Goal: Information Seeking & Learning: Learn about a topic

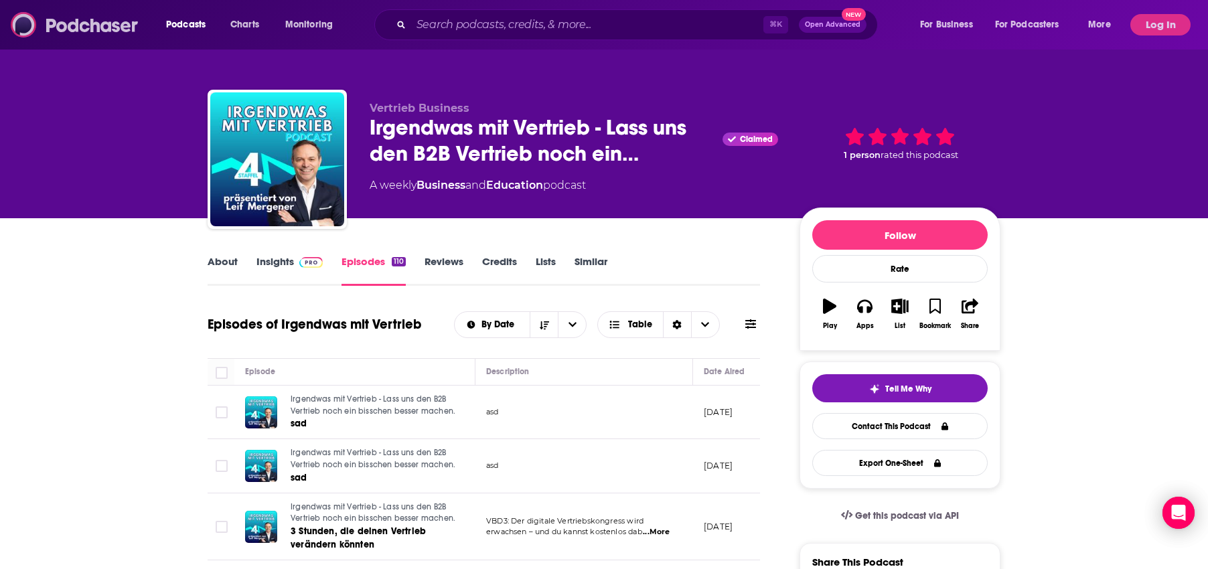
click at [106, 27] on img at bounding box center [75, 24] width 129 height 25
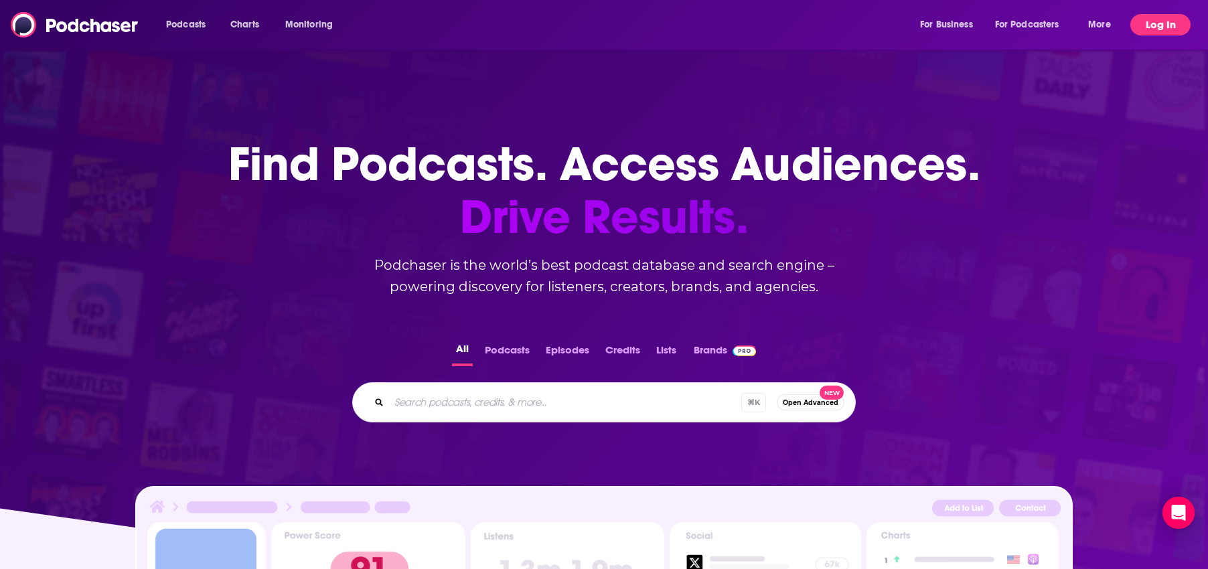
click at [1171, 22] on button "Log In" at bounding box center [1160, 24] width 60 height 21
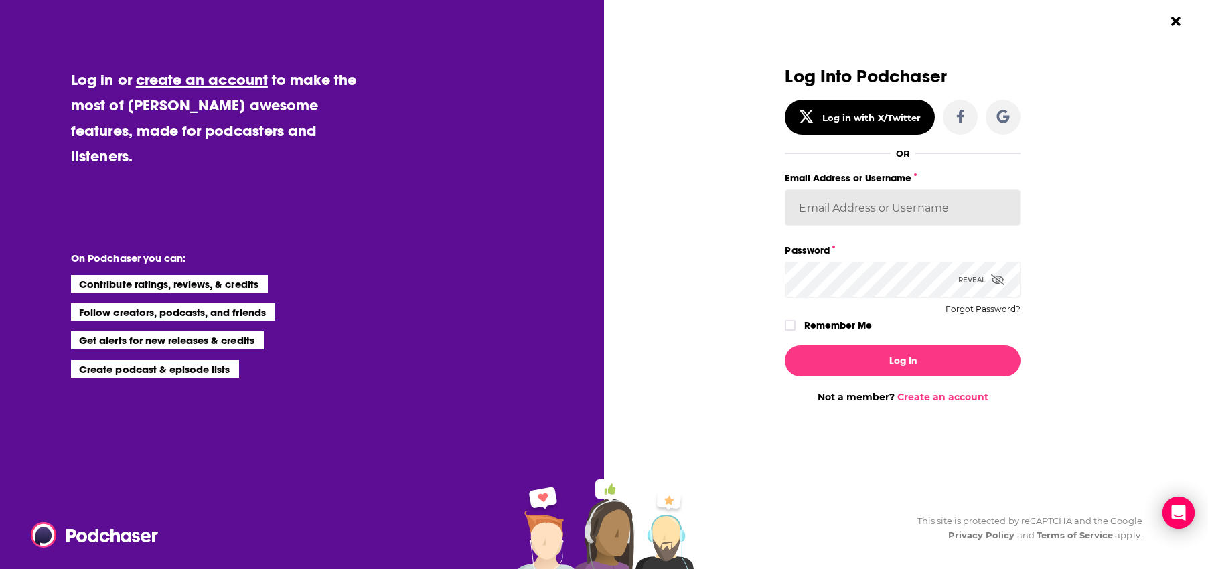
click at [882, 212] on input "Email Address or Username" at bounding box center [903, 207] width 236 height 36
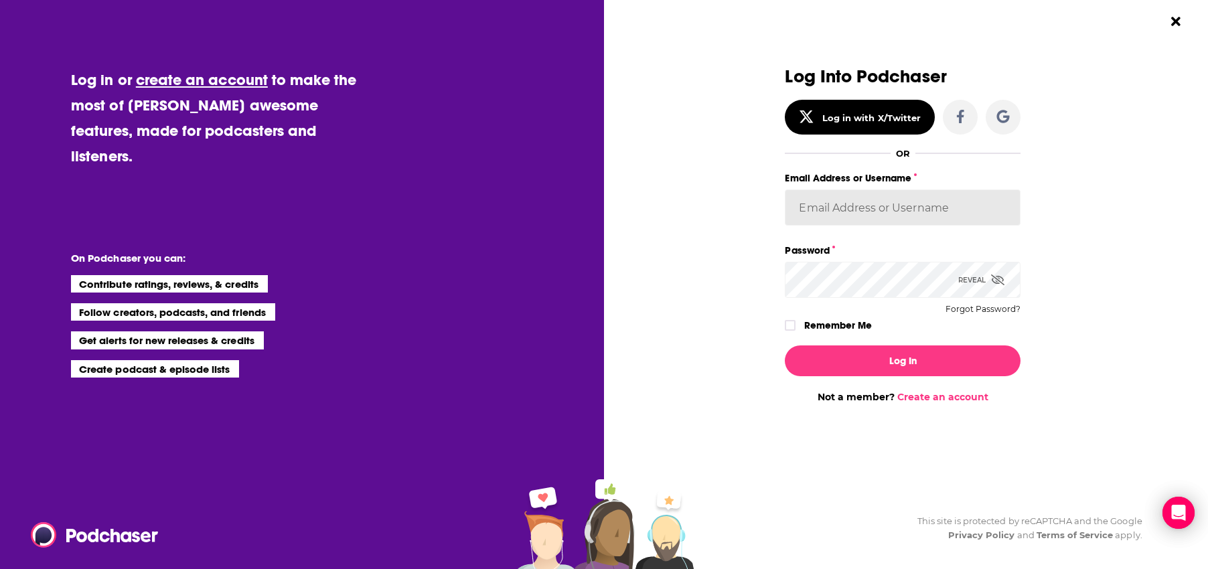
type input "experts2podcasts"
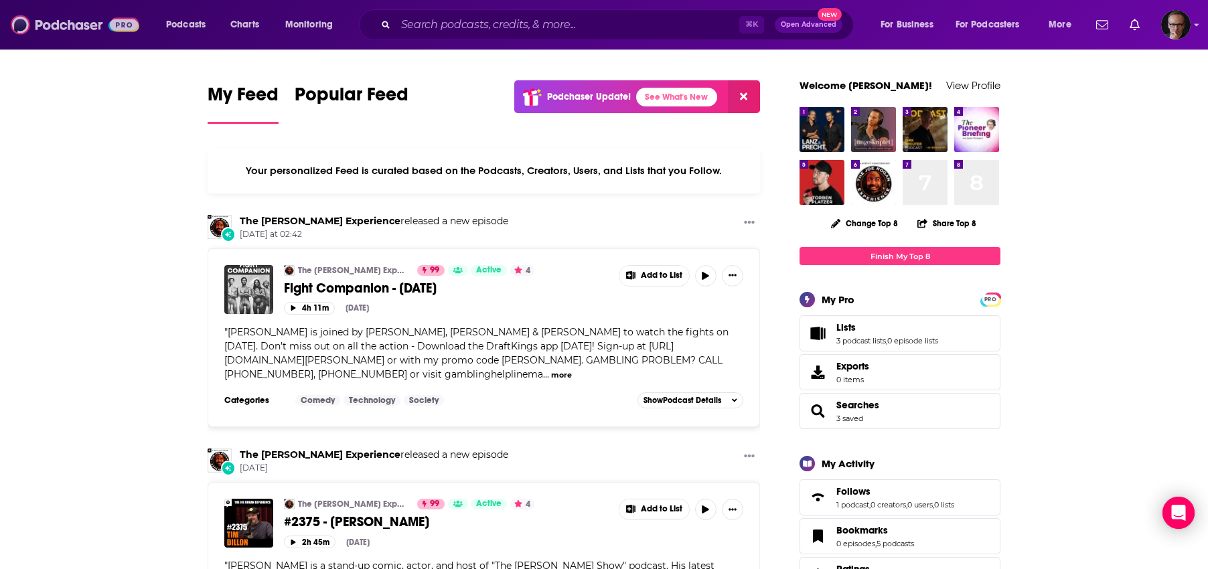
click at [57, 26] on img at bounding box center [75, 24] width 129 height 25
click at [58, 27] on img at bounding box center [75, 24] width 129 height 25
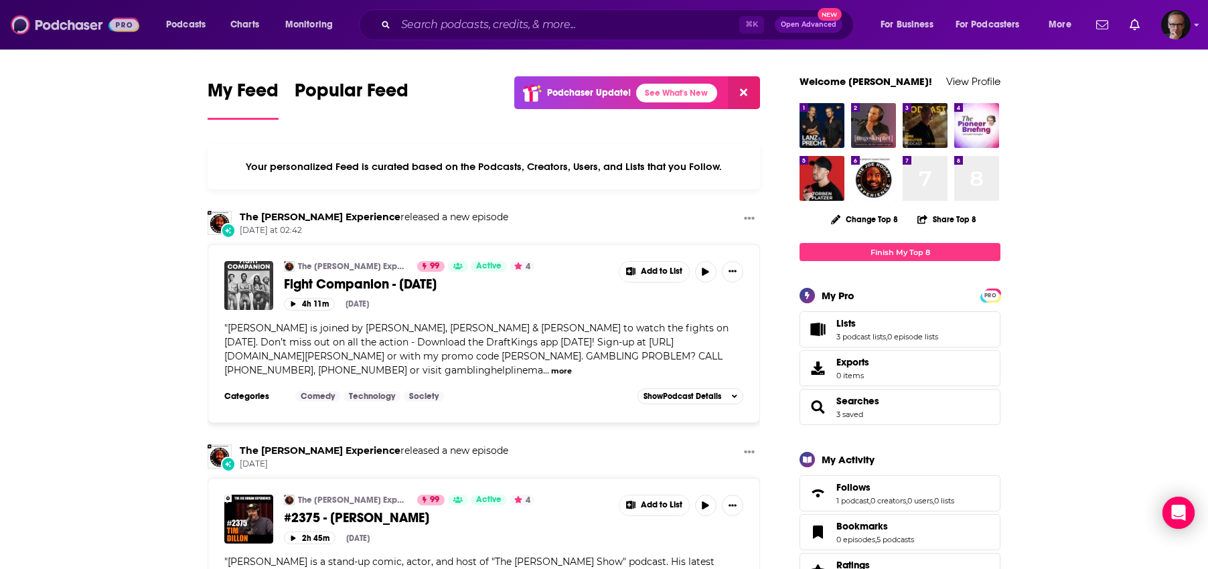
scroll to position [2, 0]
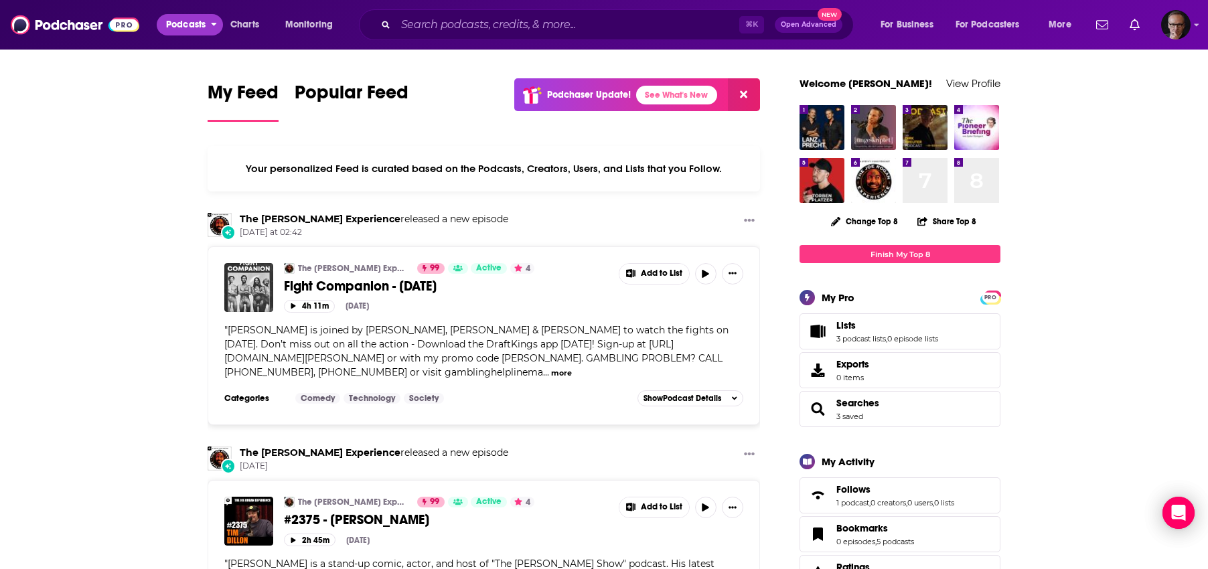
click at [215, 22] on icon "open menu" at bounding box center [214, 21] width 6 height 9
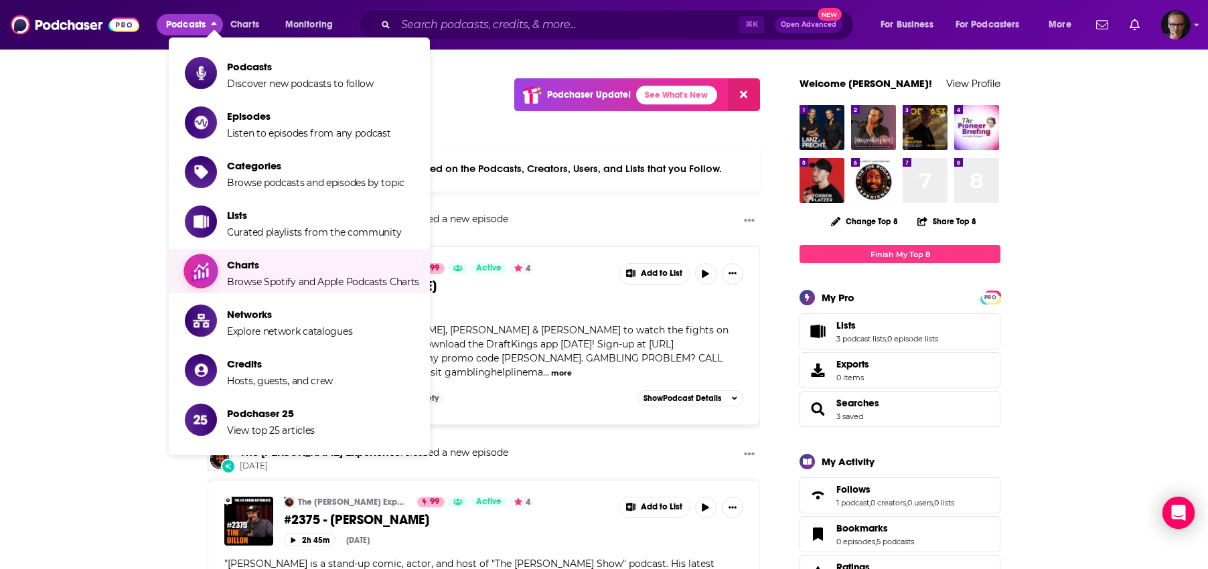
click at [252, 268] on span "Charts" at bounding box center [323, 264] width 192 height 13
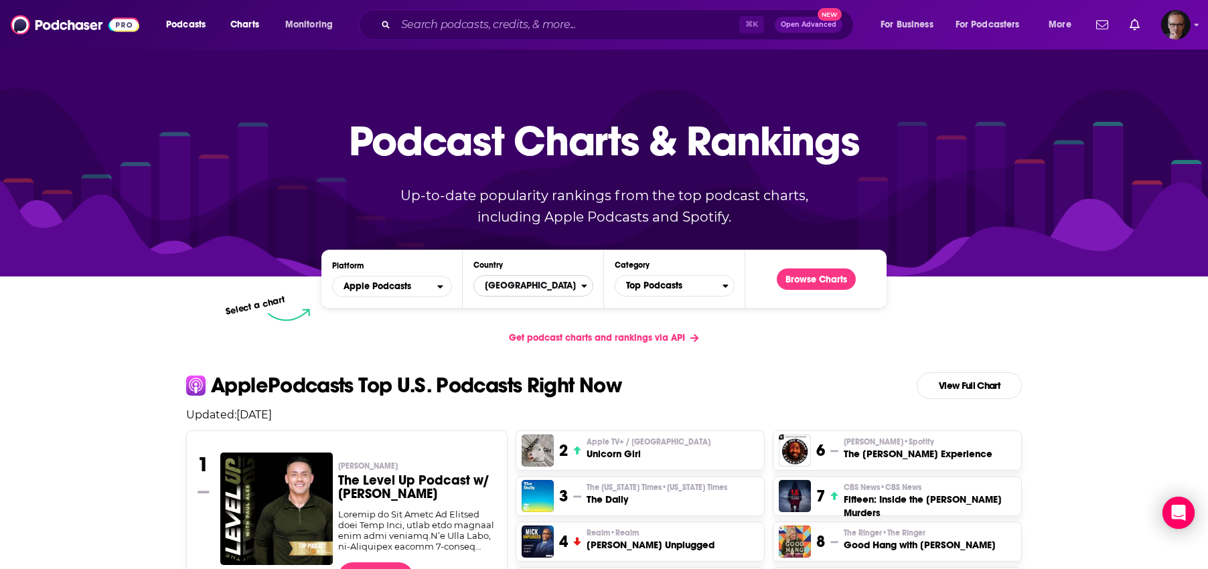
click at [567, 282] on span "United States" at bounding box center [527, 285] width 107 height 23
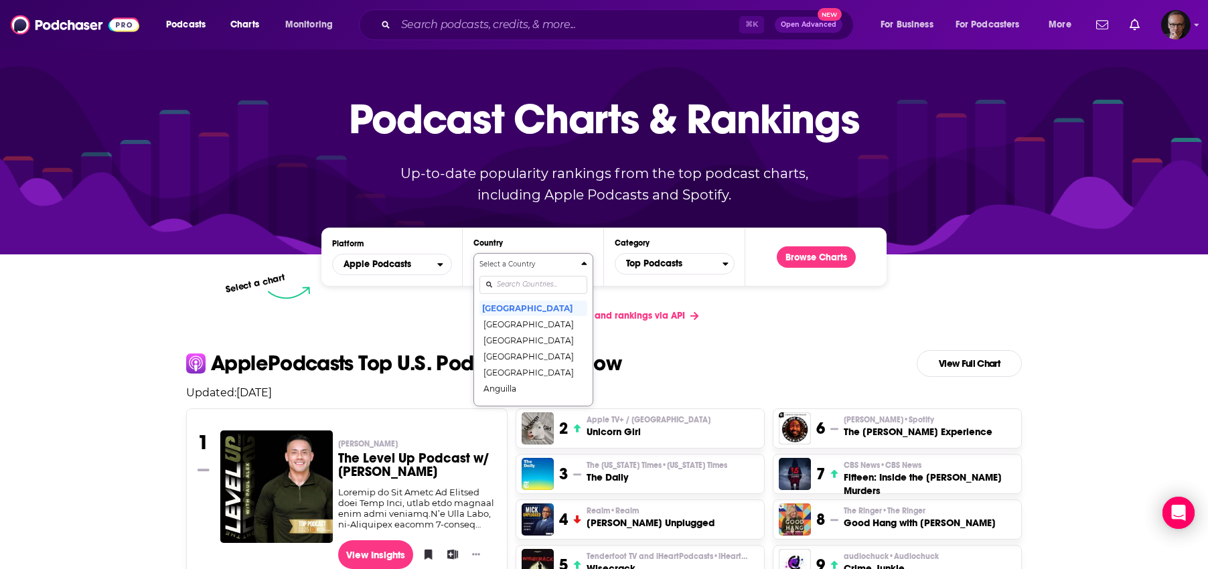
click at [532, 308] on div "Select a Country United States Afghanistan Albania Algeria Angola Anguilla Anti…" at bounding box center [533, 329] width 108 height 141
type input "ger"
click at [518, 310] on button "[GEOGRAPHIC_DATA]" at bounding box center [533, 308] width 108 height 16
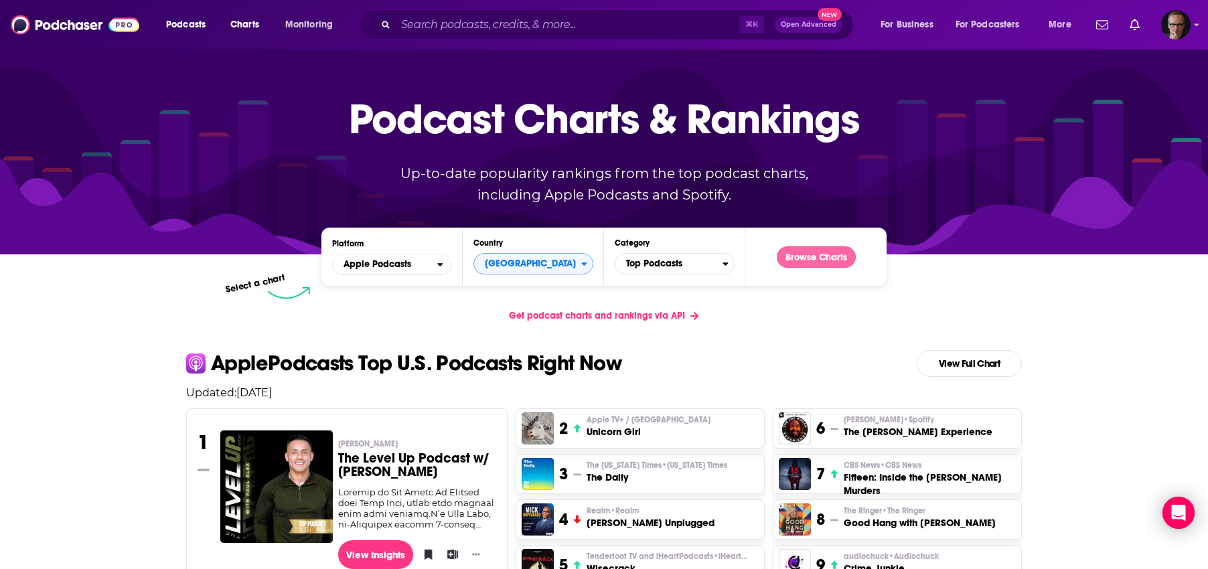
click at [839, 255] on button "Browse Charts" at bounding box center [816, 256] width 79 height 21
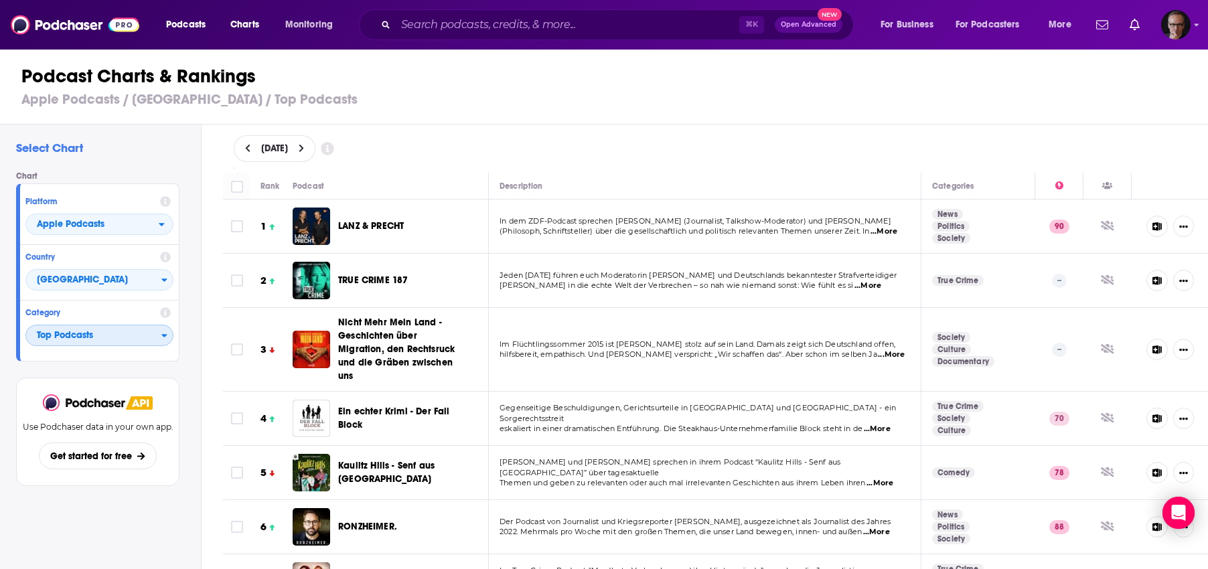
click at [166, 336] on icon "Categories" at bounding box center [164, 336] width 5 height 3
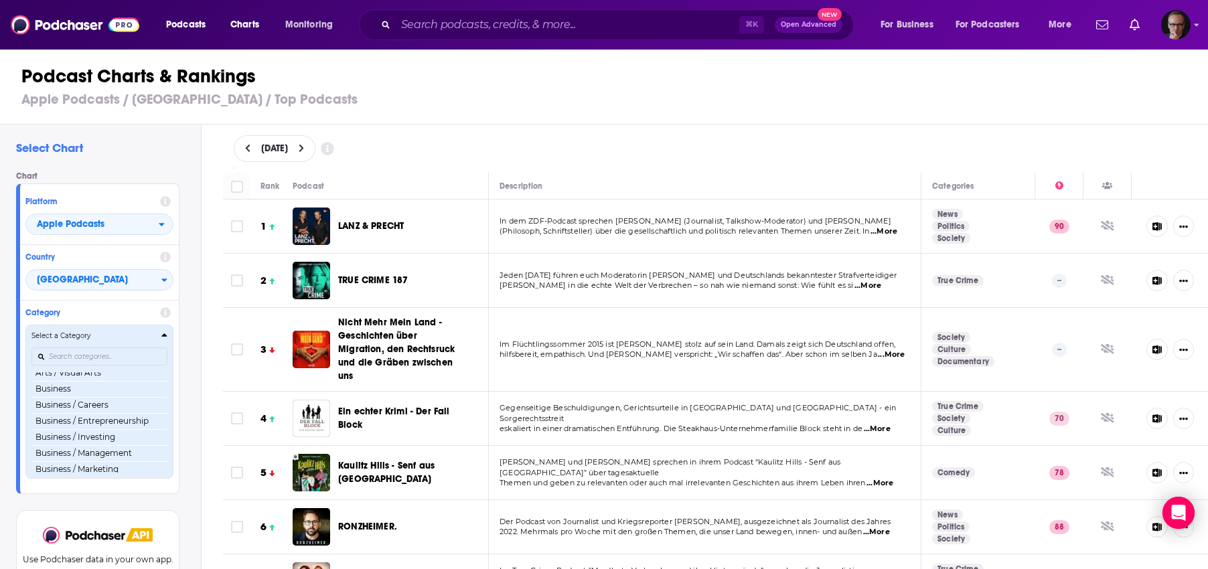
scroll to position [115, 0]
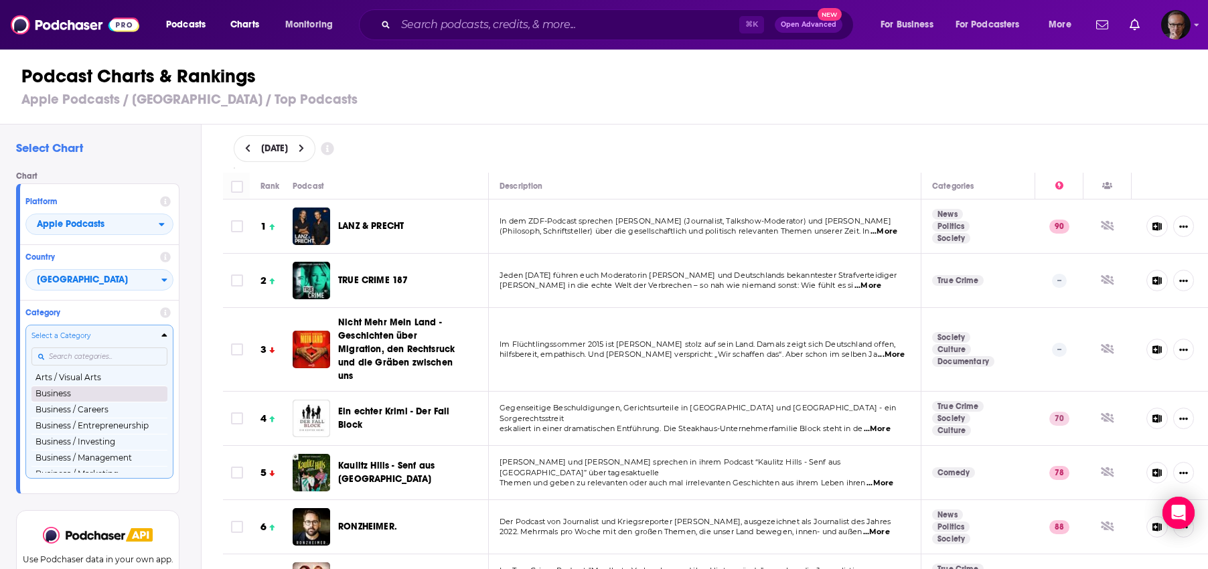
click at [103, 396] on button "Business" at bounding box center [99, 394] width 136 height 16
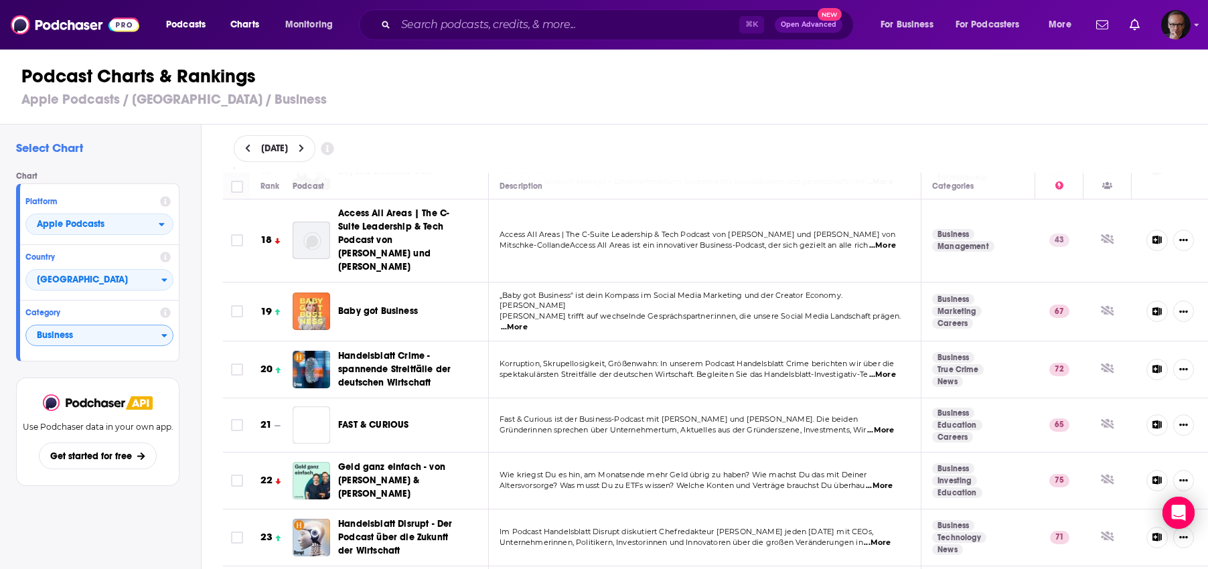
scroll to position [1009, 0]
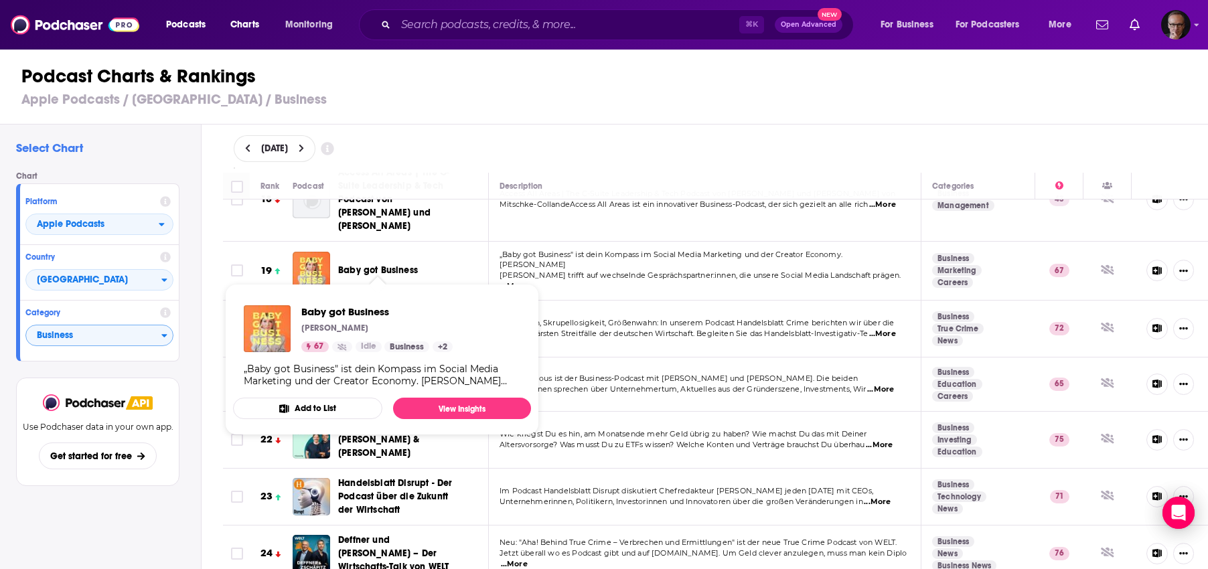
click at [207, 366] on div "Select Chart Chart Platform Apple Podcasts Country Germany Category Business Vi…" at bounding box center [609, 385] width 1219 height 521
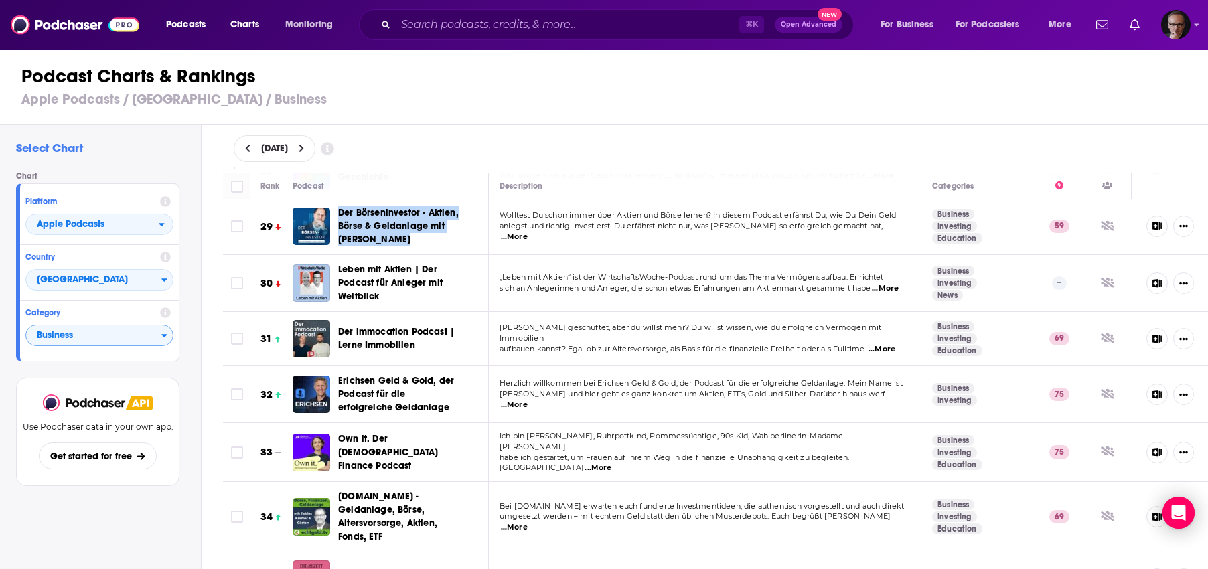
scroll to position [1614, 0]
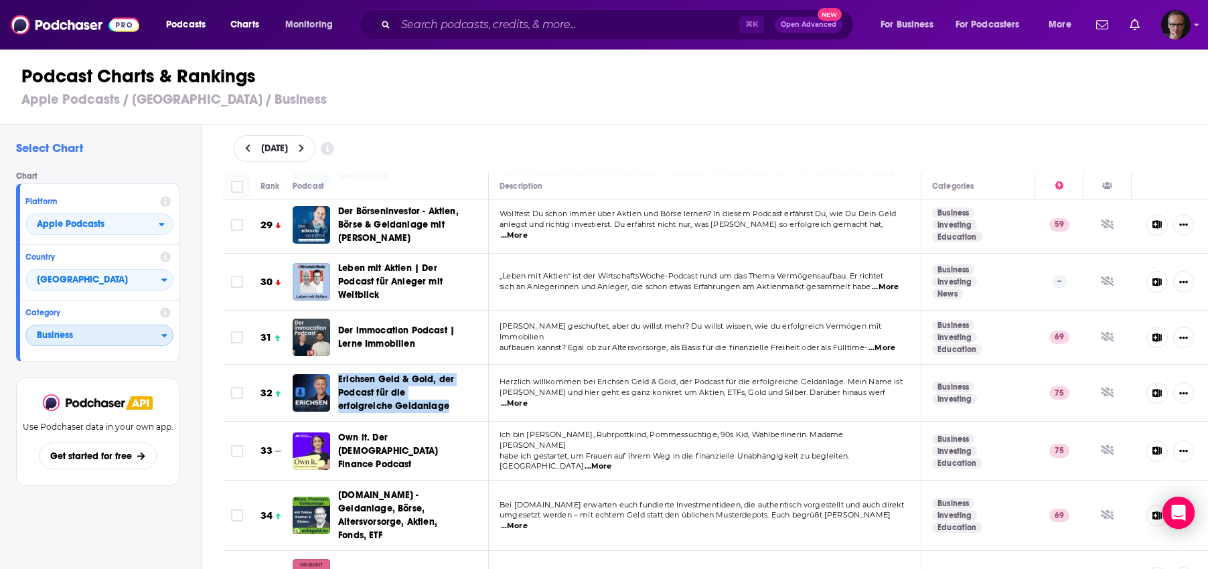
click at [160, 336] on span "Business" at bounding box center [93, 336] width 135 height 23
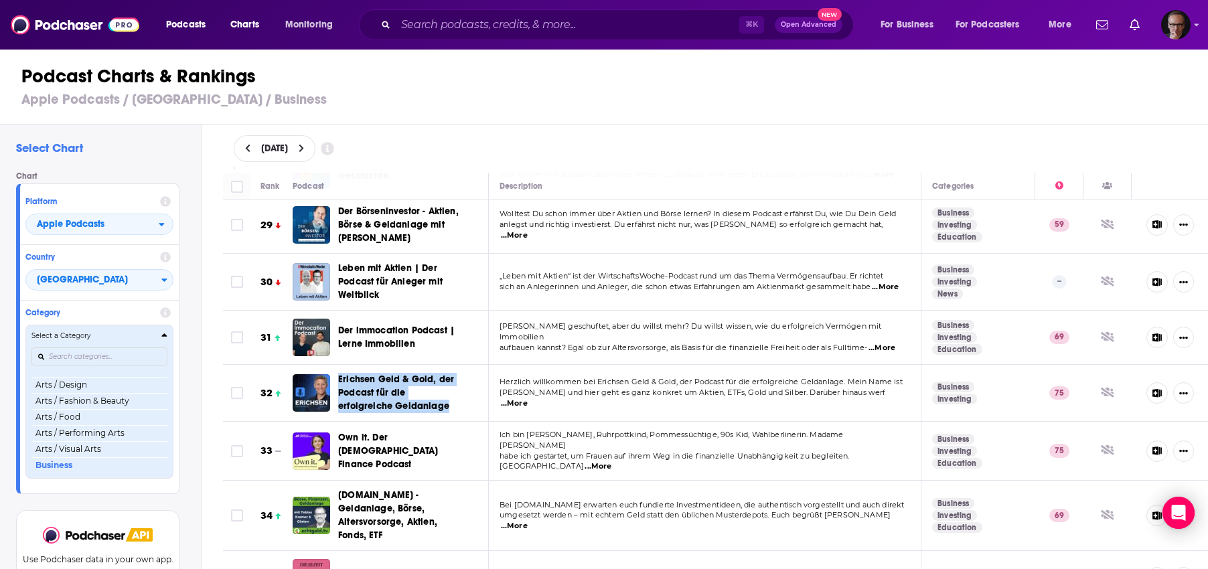
scroll to position [44, 0]
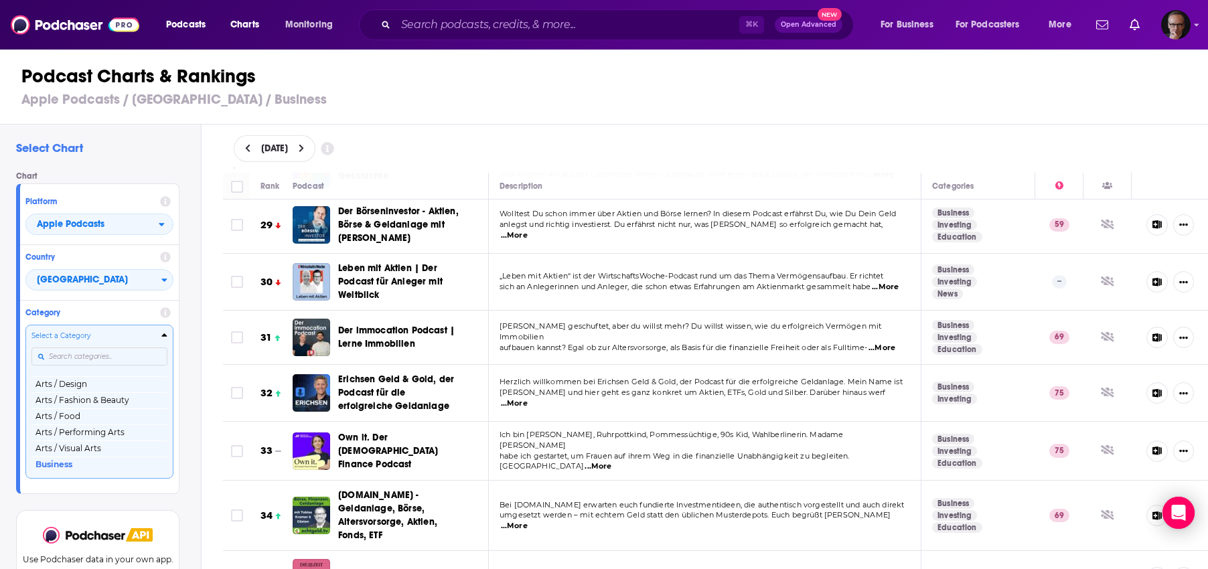
click at [202, 331] on div "Select Chart Chart Platform Apple Podcasts Country Germany Category Select a Ca…" at bounding box center [609, 385] width 1219 height 521
click at [210, 423] on div "Select Chart Chart Platform Apple Podcasts Country Germany Category Select a Ca…" at bounding box center [609, 385] width 1219 height 521
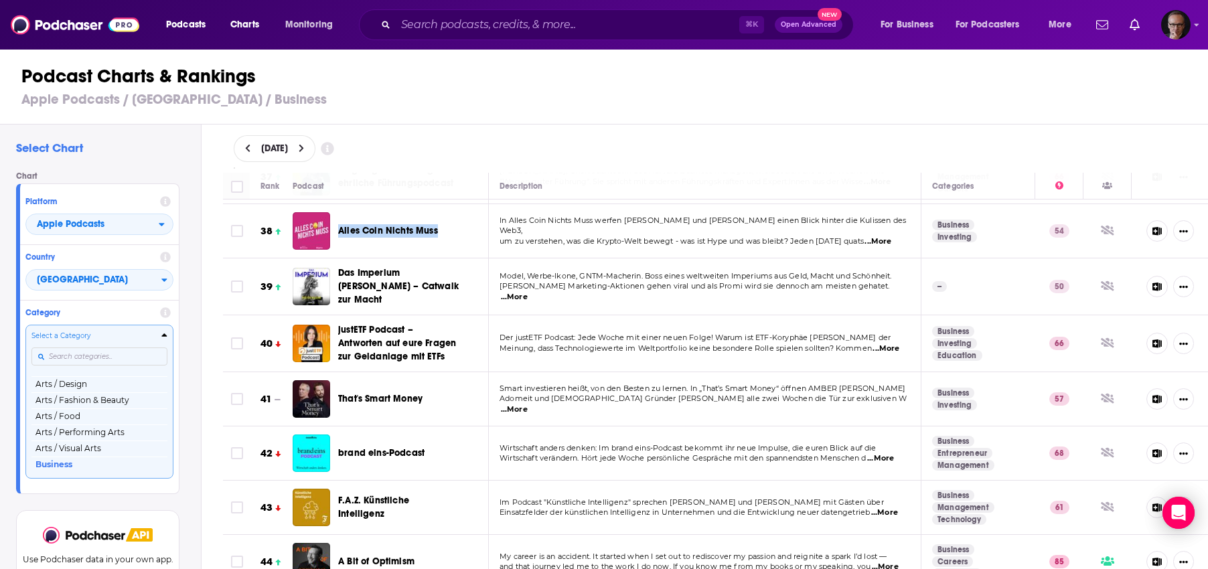
scroll to position [2125, 0]
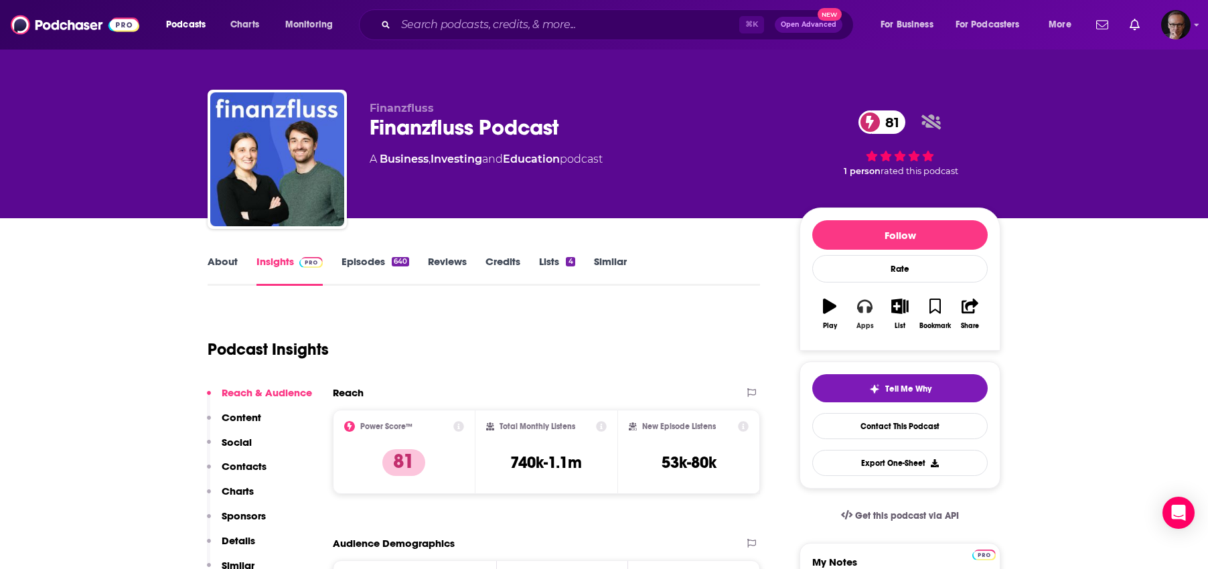
click at [866, 307] on icon "button" at bounding box center [864, 306] width 15 height 13
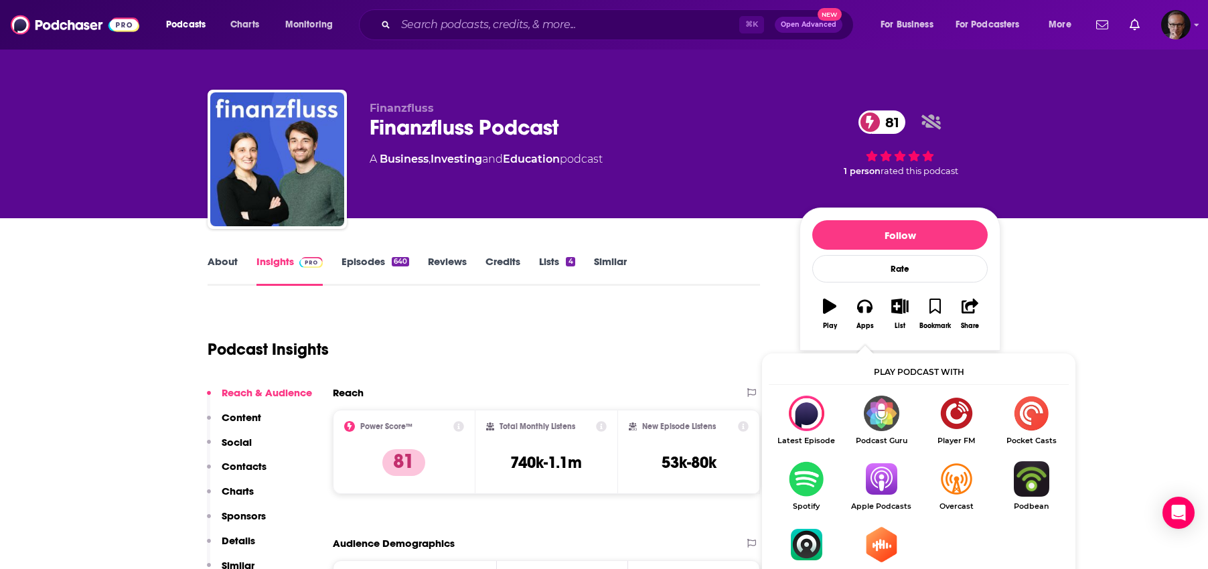
click at [881, 476] on img "Show Listen On dropdown" at bounding box center [880, 478] width 75 height 35
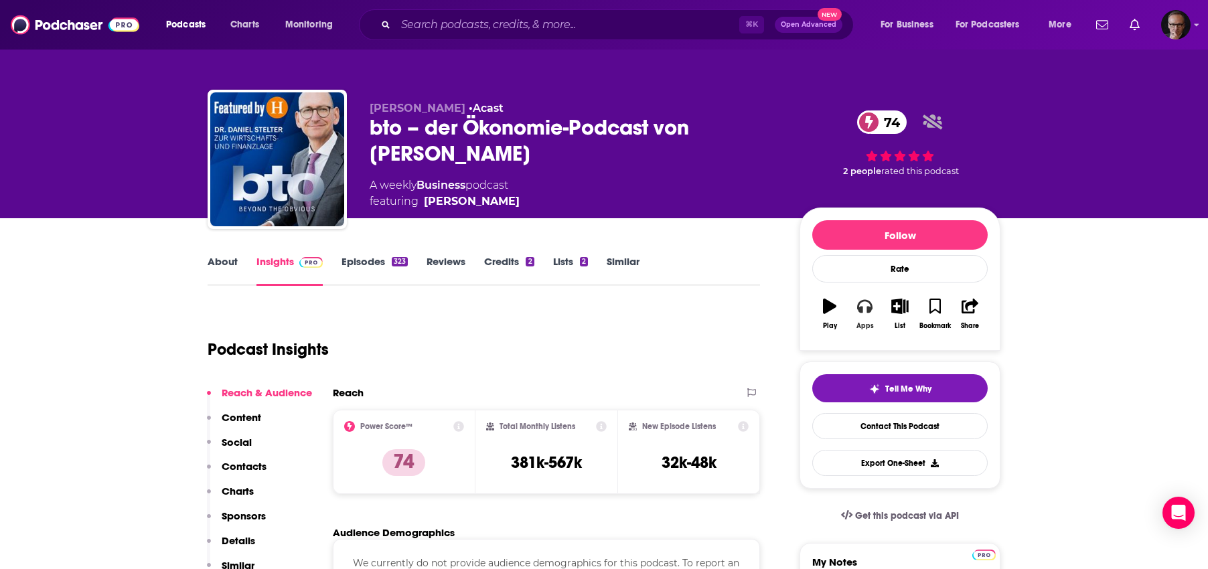
click at [866, 304] on icon "button" at bounding box center [864, 306] width 15 height 15
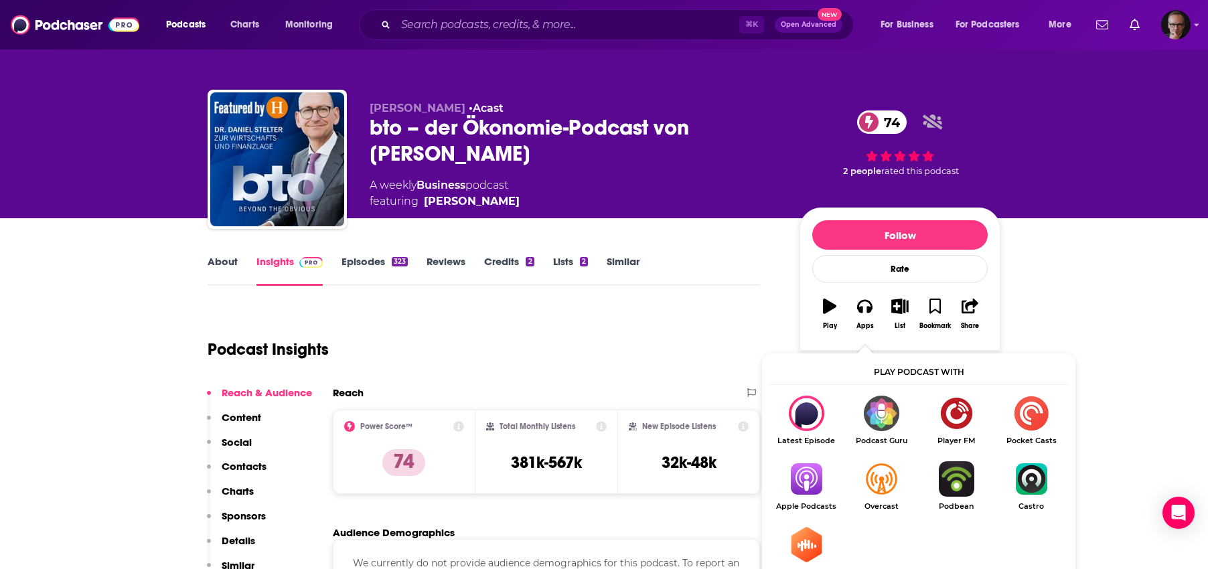
click at [805, 483] on img "Show Listen On dropdown" at bounding box center [805, 478] width 75 height 35
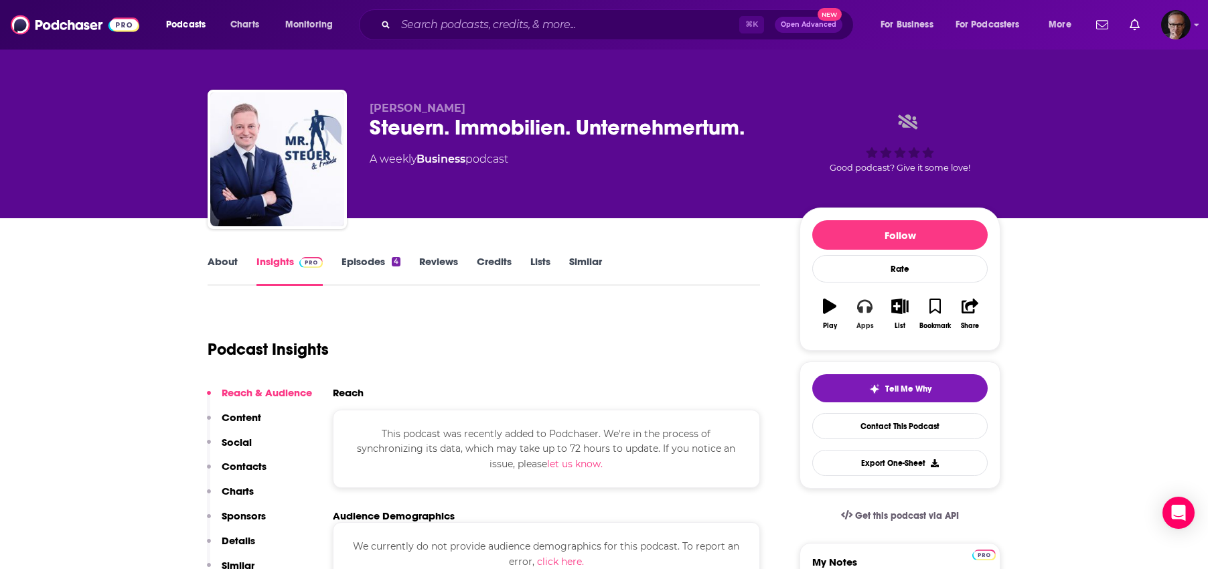
click at [866, 311] on icon "button" at bounding box center [864, 306] width 15 height 15
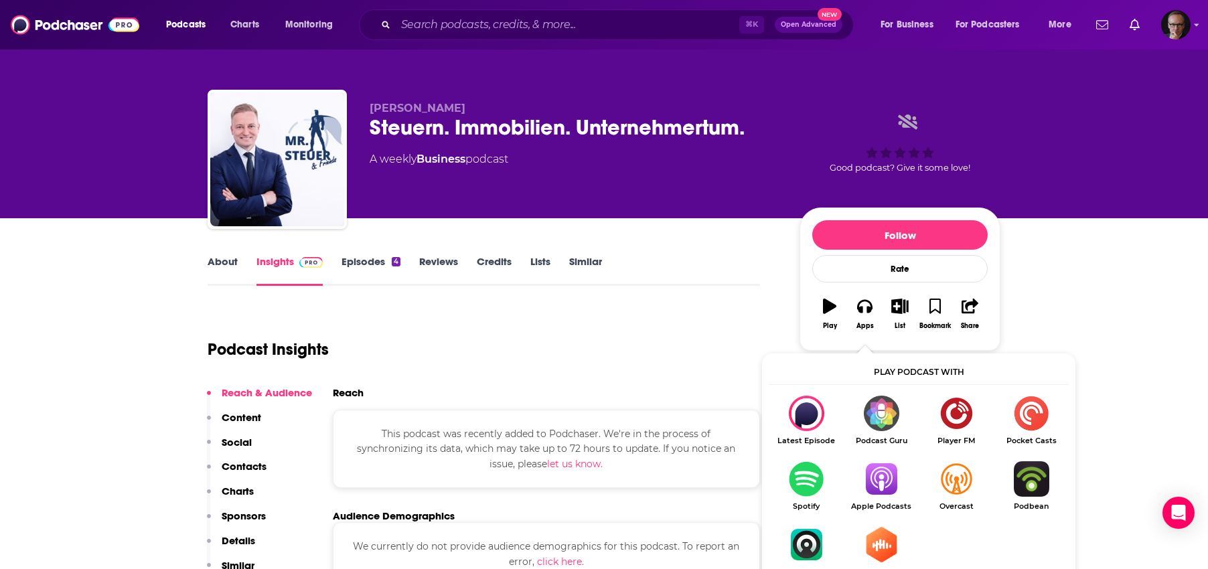
click at [878, 486] on img "Show Listen On dropdown" at bounding box center [880, 478] width 75 height 35
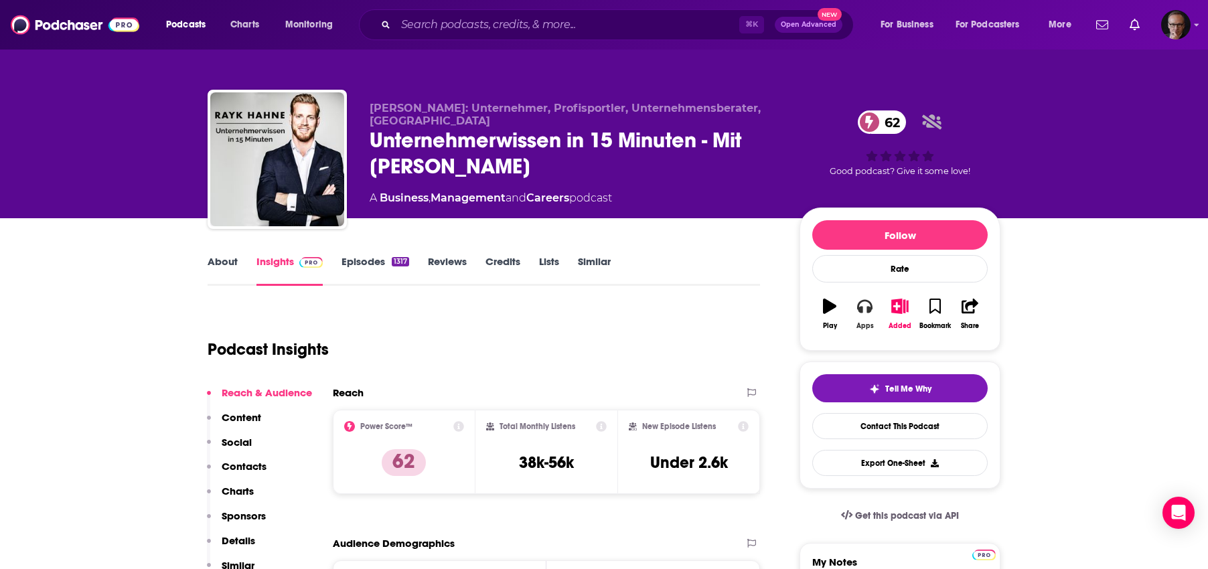
click at [863, 301] on icon "button" at bounding box center [864, 306] width 15 height 13
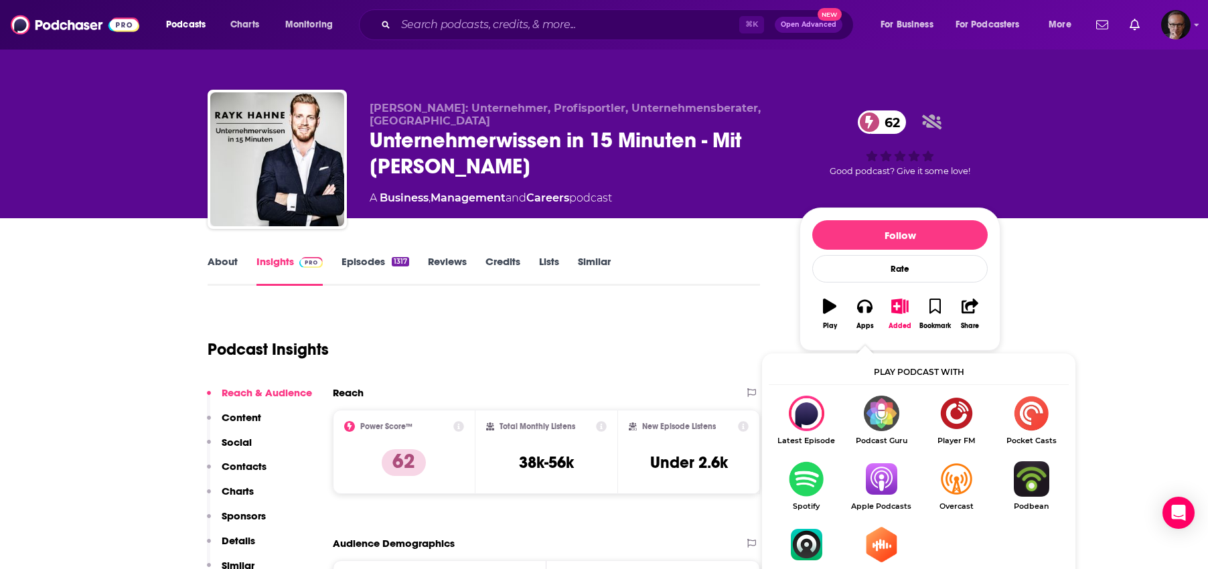
click at [878, 475] on img "Show Listen On dropdown" at bounding box center [880, 478] width 75 height 35
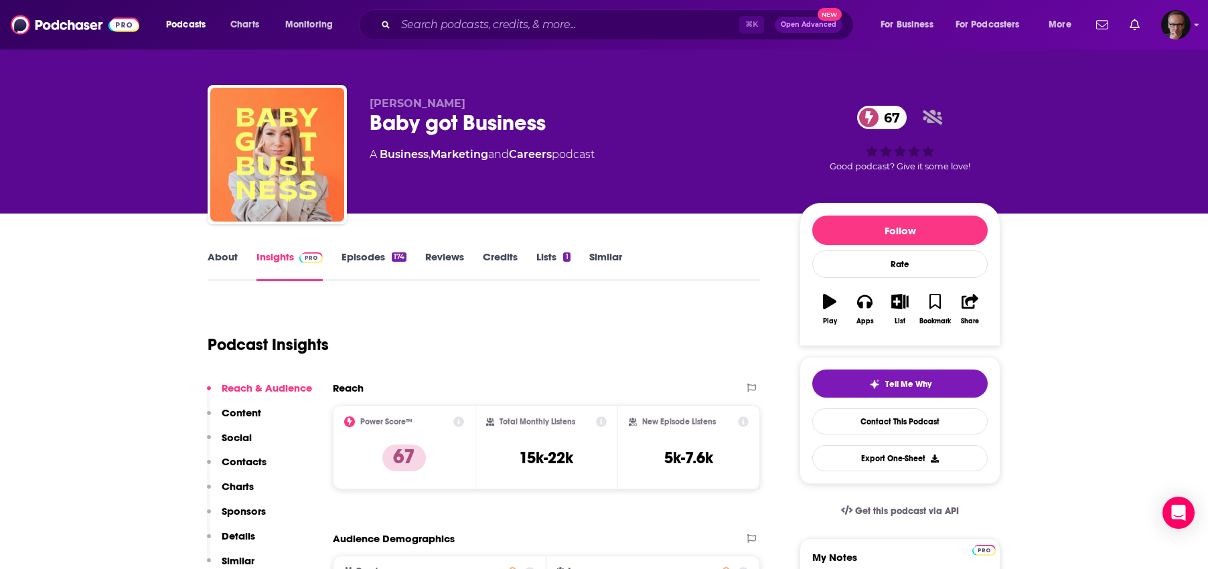
scroll to position [5, 0]
click at [866, 307] on icon "button" at bounding box center [864, 300] width 15 height 15
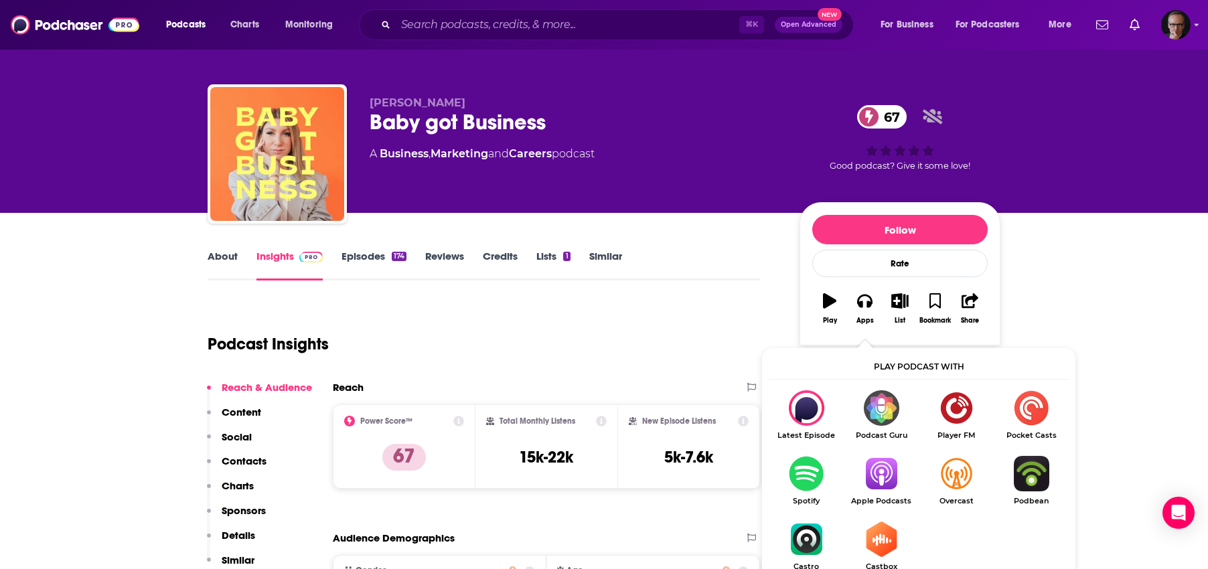
click at [881, 478] on img "Show Listen On dropdown" at bounding box center [880, 473] width 75 height 35
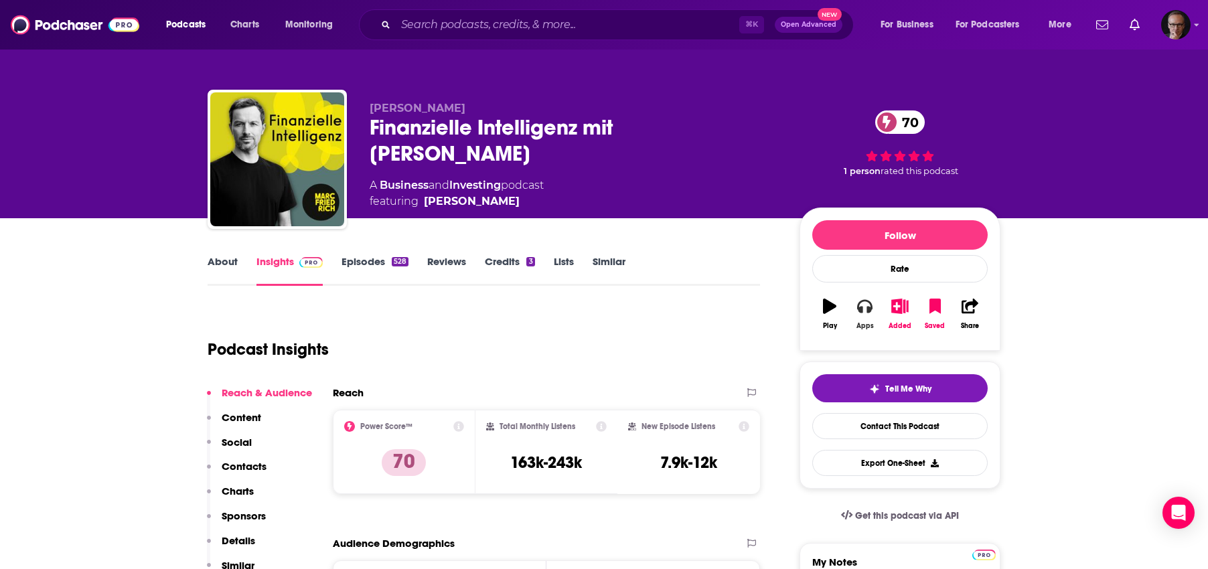
click at [863, 311] on icon "button" at bounding box center [864, 306] width 15 height 15
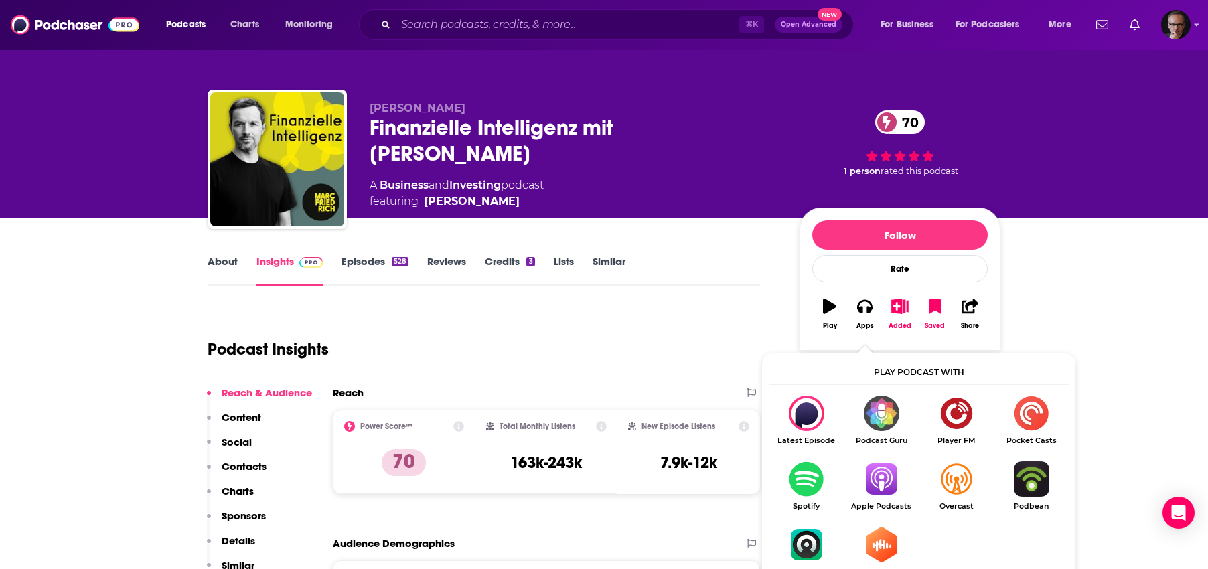
click at [882, 477] on img "Show Listen On dropdown" at bounding box center [880, 478] width 75 height 35
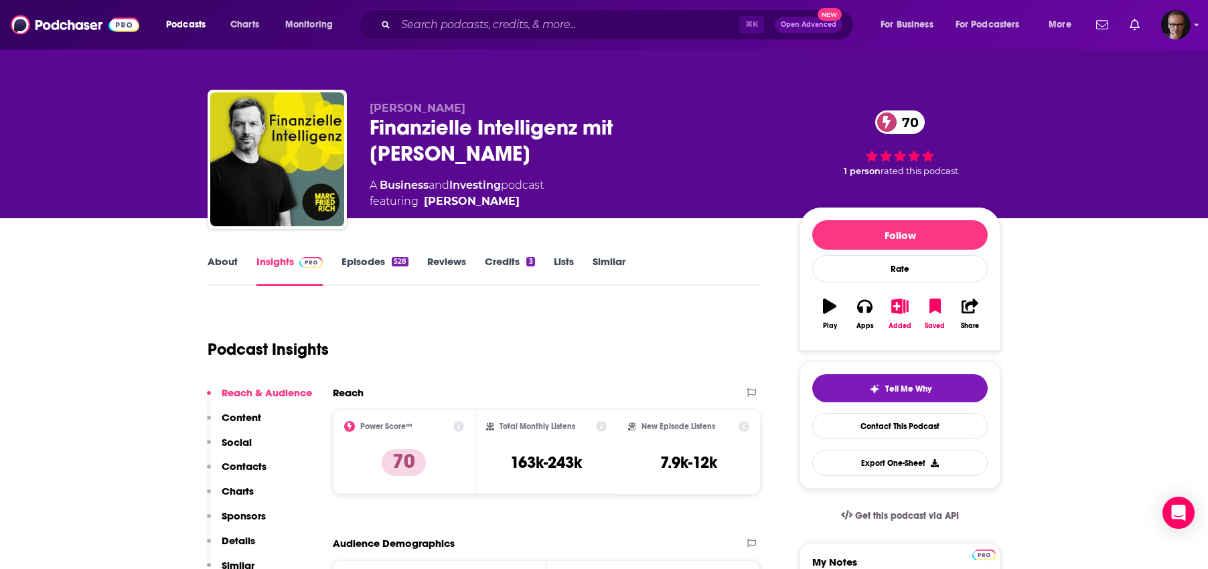
click at [370, 264] on link "Episodes 528" at bounding box center [374, 270] width 67 height 31
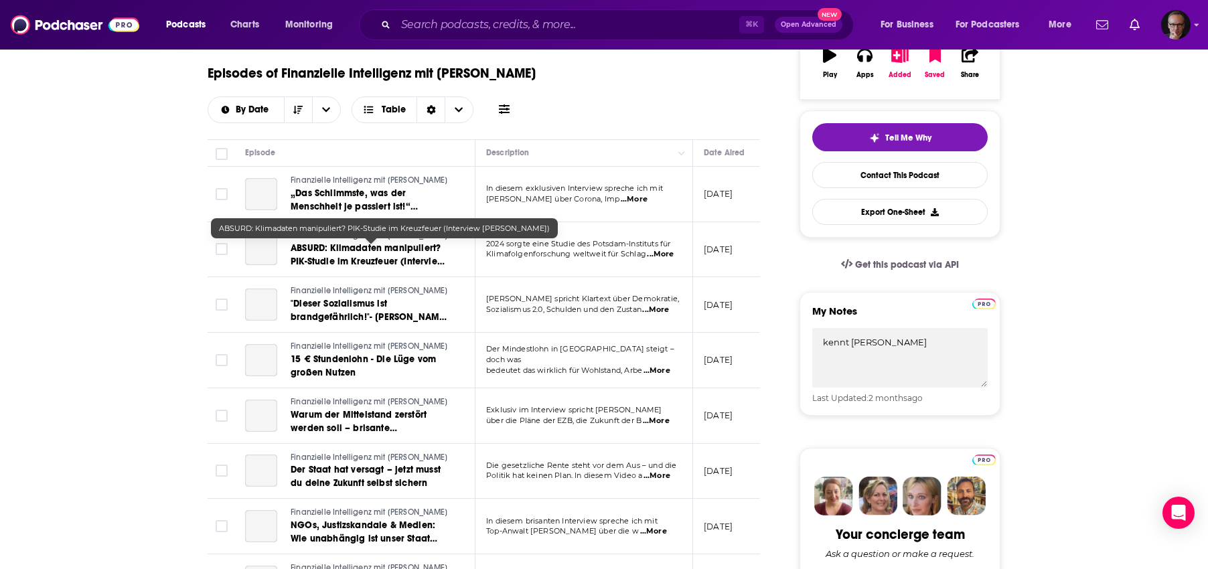
scroll to position [254, 0]
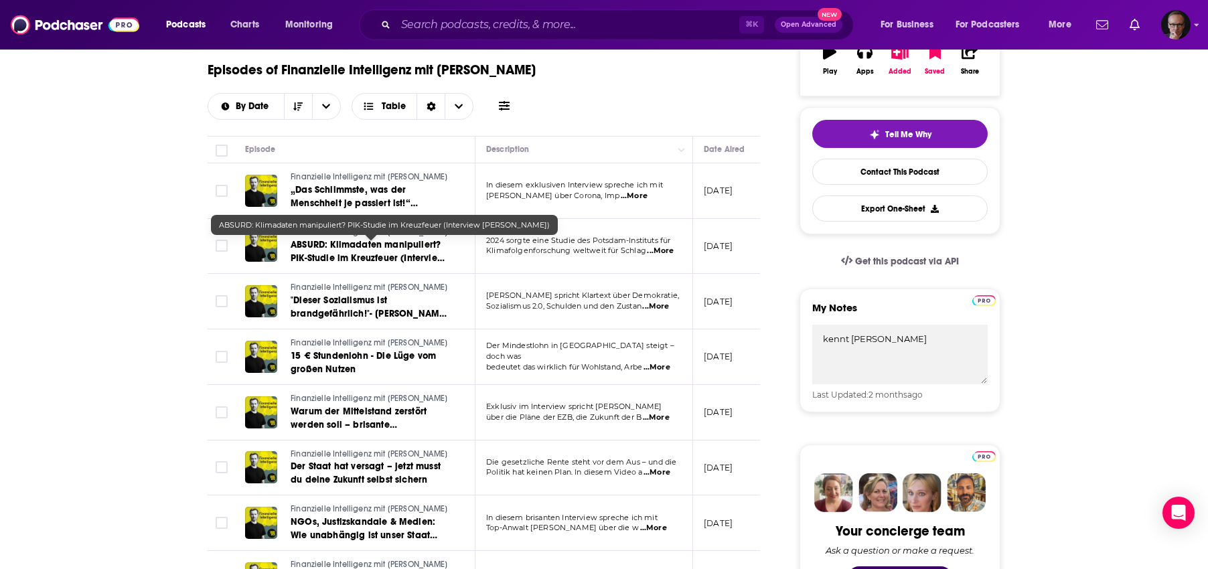
click at [376, 248] on span "ABSURD: Klimadaten manipuliert? PIK-Studie im Kreuzfeuer (Interview Fritz Vahre…" at bounding box center [368, 258] width 154 height 38
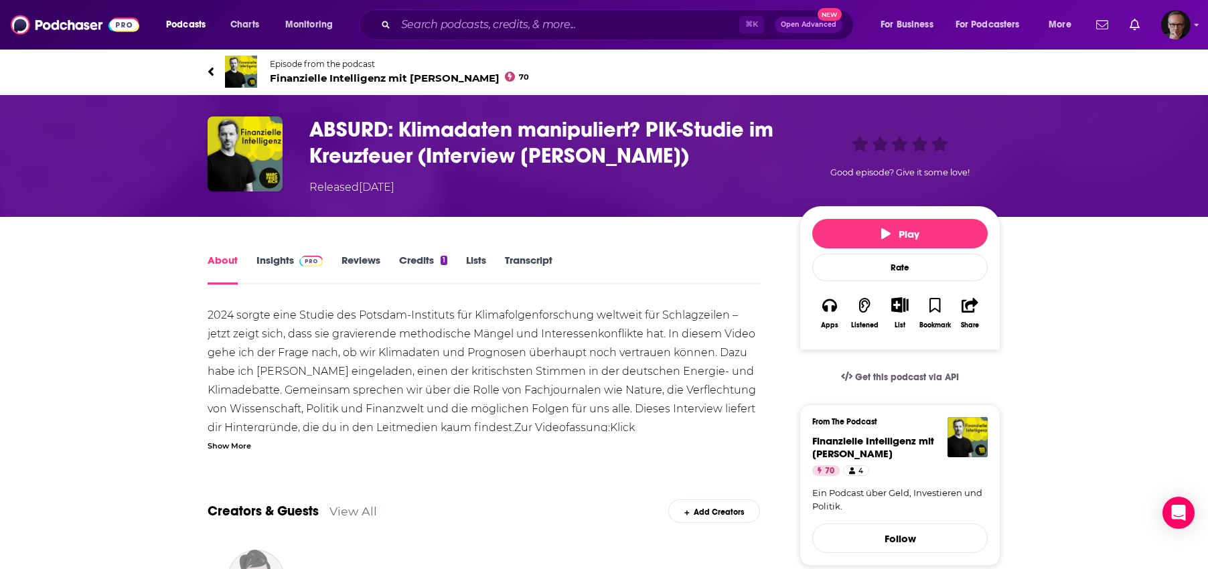
click at [265, 262] on link "Insights" at bounding box center [289, 269] width 66 height 31
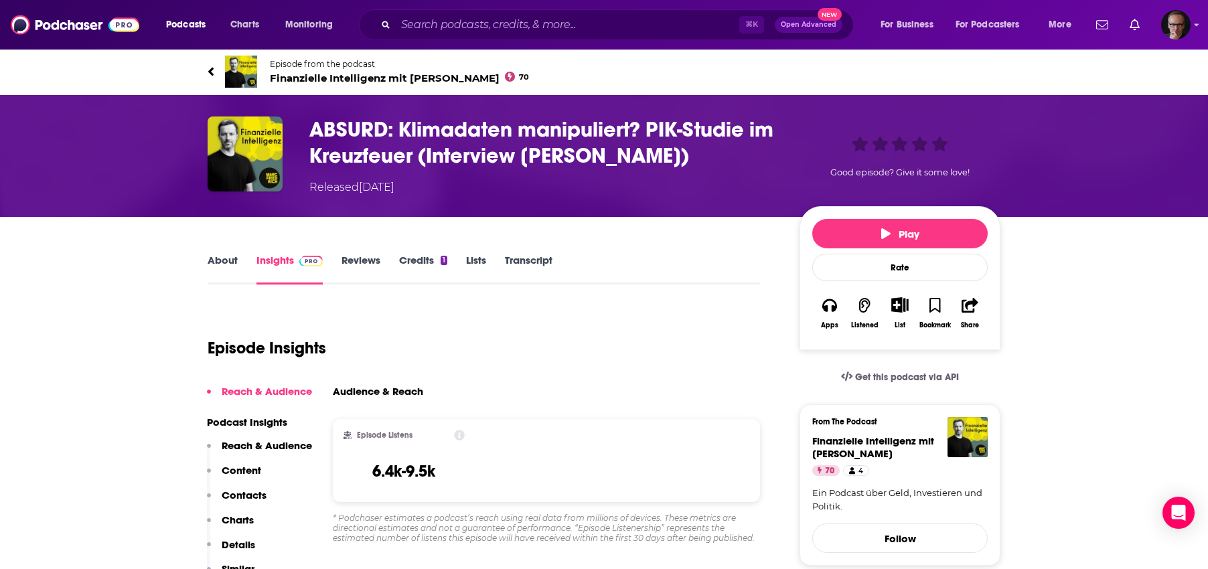
scroll to position [1, 0]
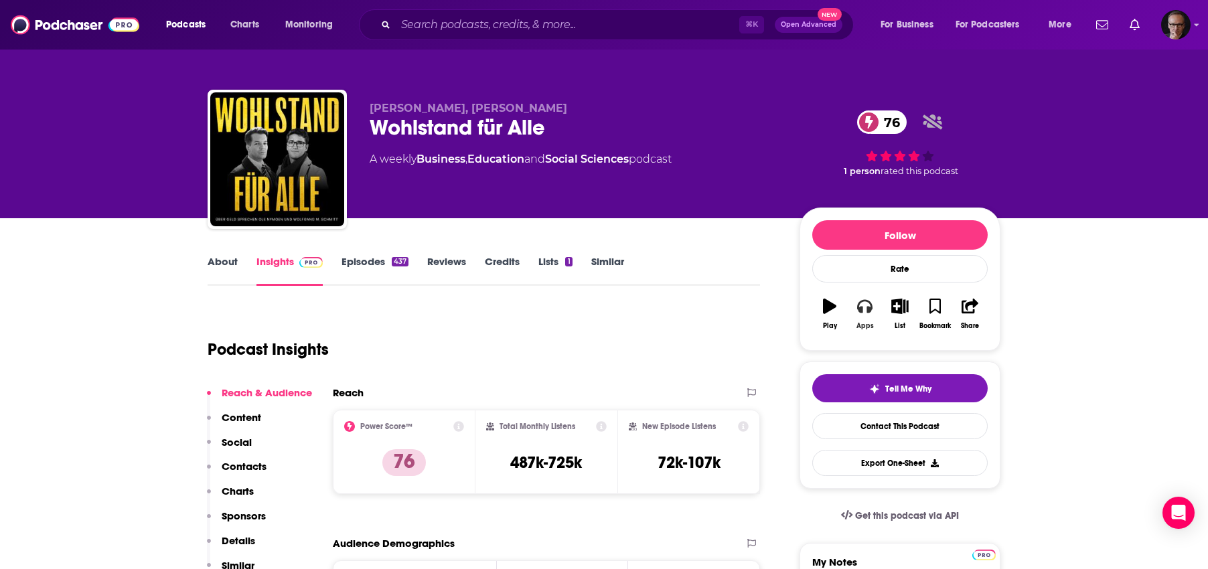
click at [870, 303] on icon "button" at bounding box center [864, 306] width 15 height 13
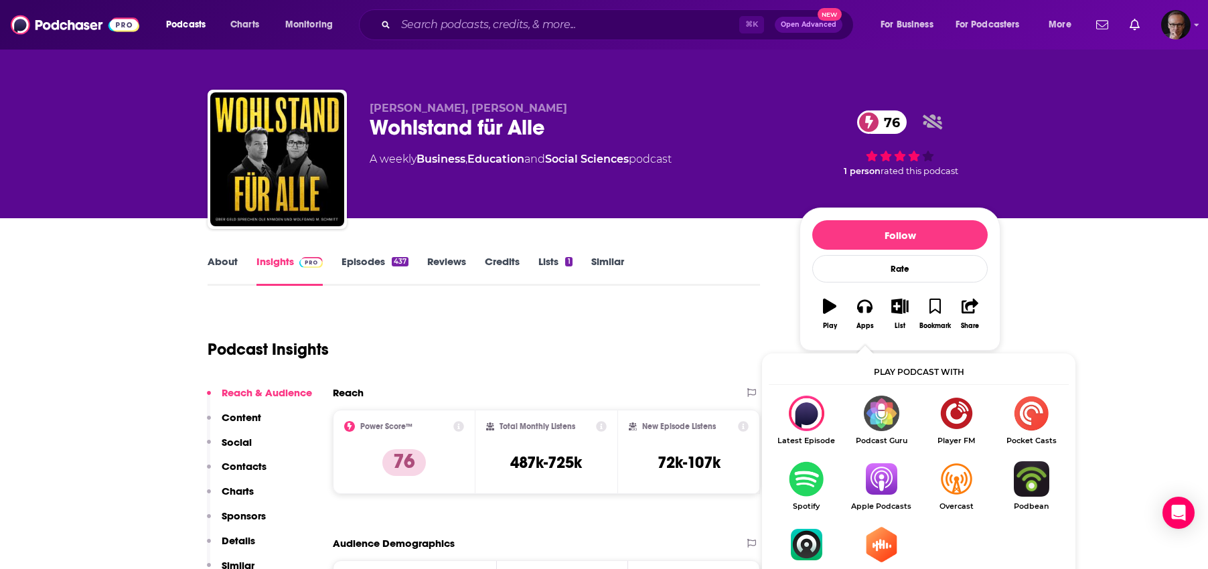
click at [879, 483] on img "Show Listen On dropdown" at bounding box center [880, 478] width 75 height 35
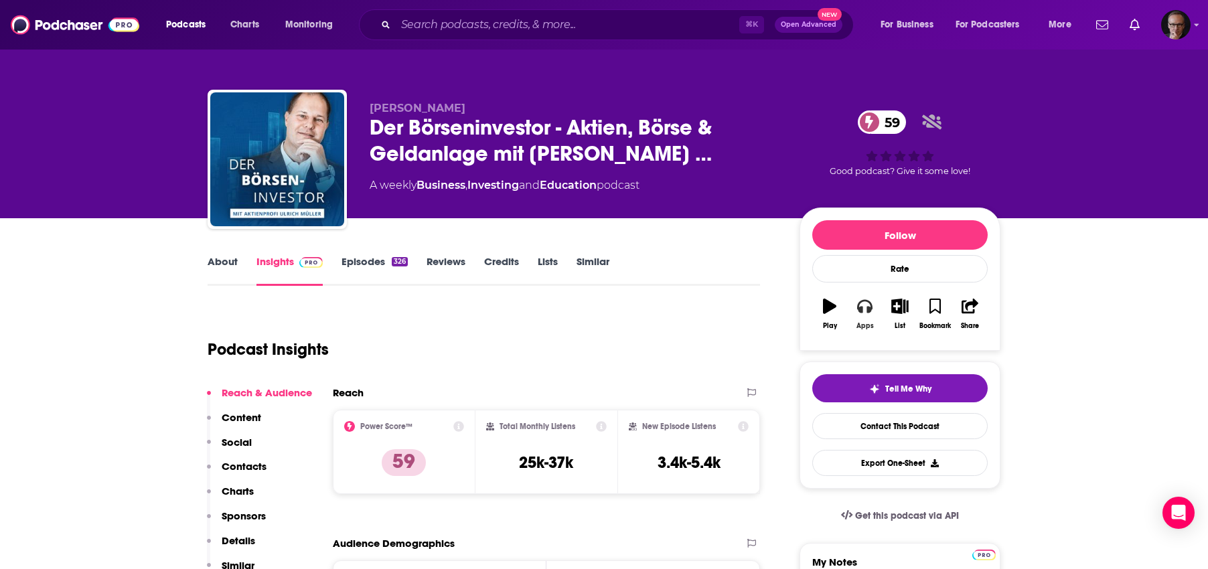
click at [872, 305] on icon "button" at bounding box center [864, 306] width 15 height 13
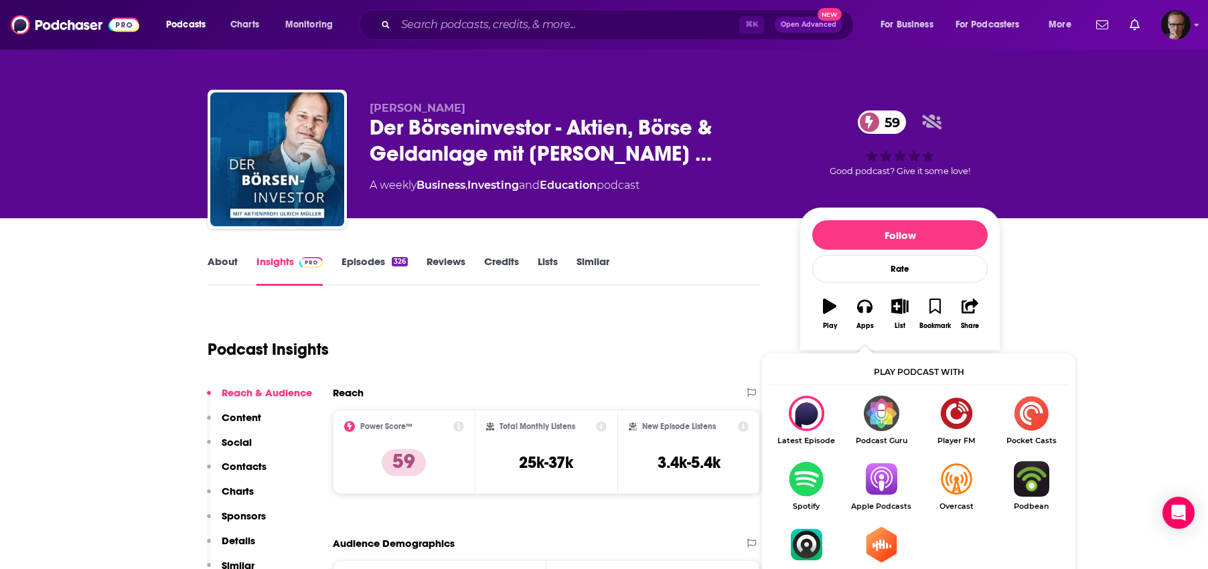
click at [880, 476] on img "Show Listen On dropdown" at bounding box center [880, 478] width 75 height 35
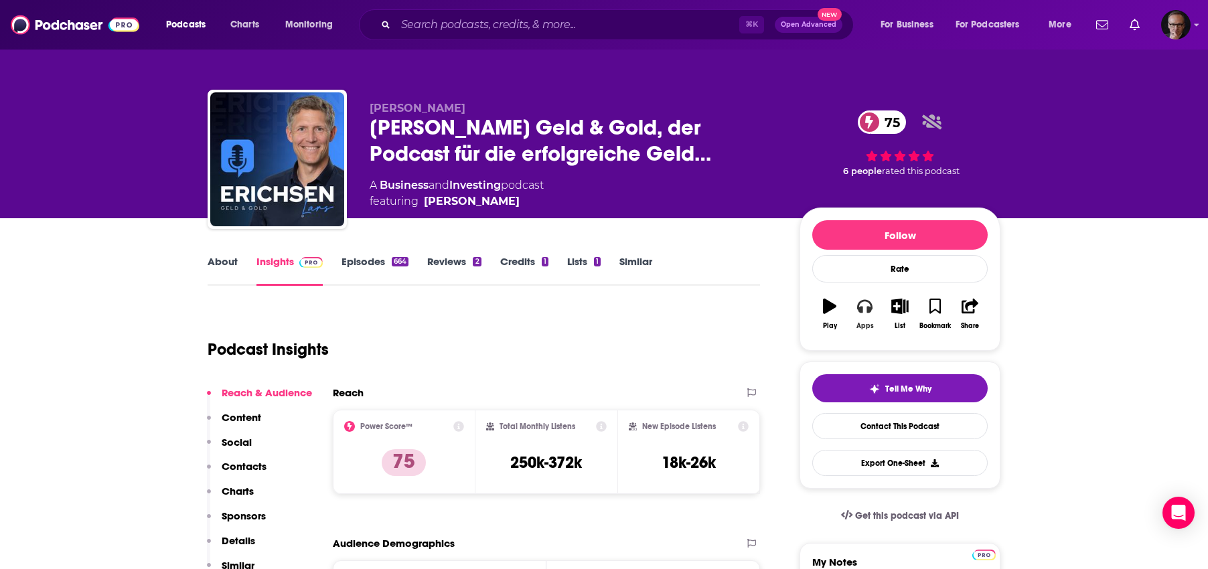
click at [868, 305] on icon "button" at bounding box center [864, 306] width 15 height 15
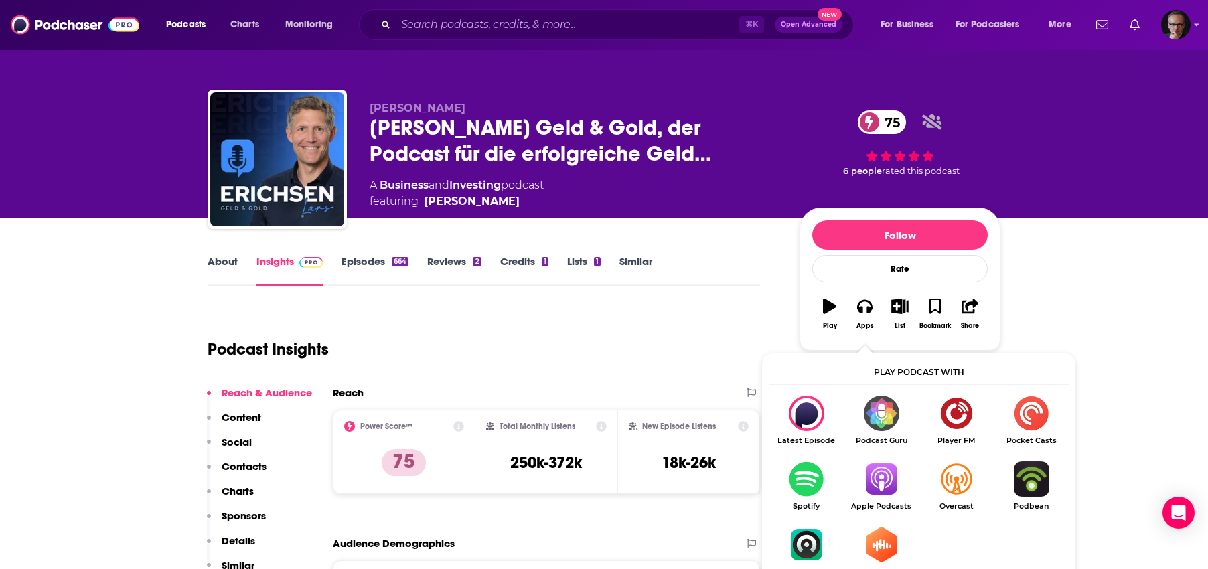
drag, startPoint x: 878, startPoint y: 477, endPoint x: 872, endPoint y: 473, distance: 7.5
click at [878, 477] on img "Show Listen On dropdown" at bounding box center [880, 478] width 75 height 35
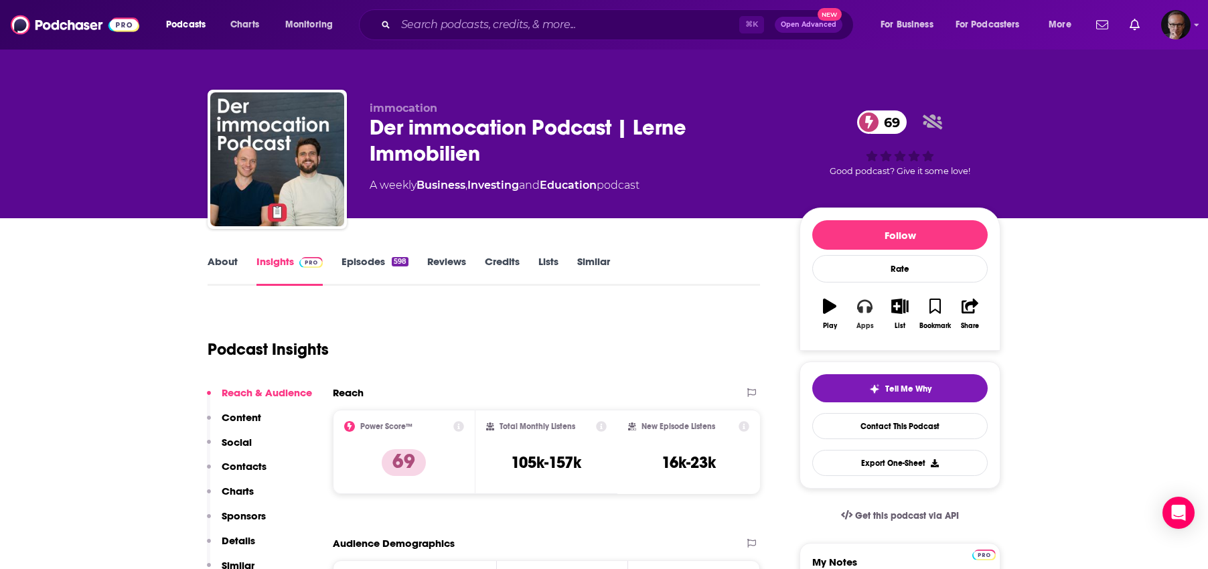
click at [868, 303] on icon "button" at bounding box center [864, 306] width 15 height 15
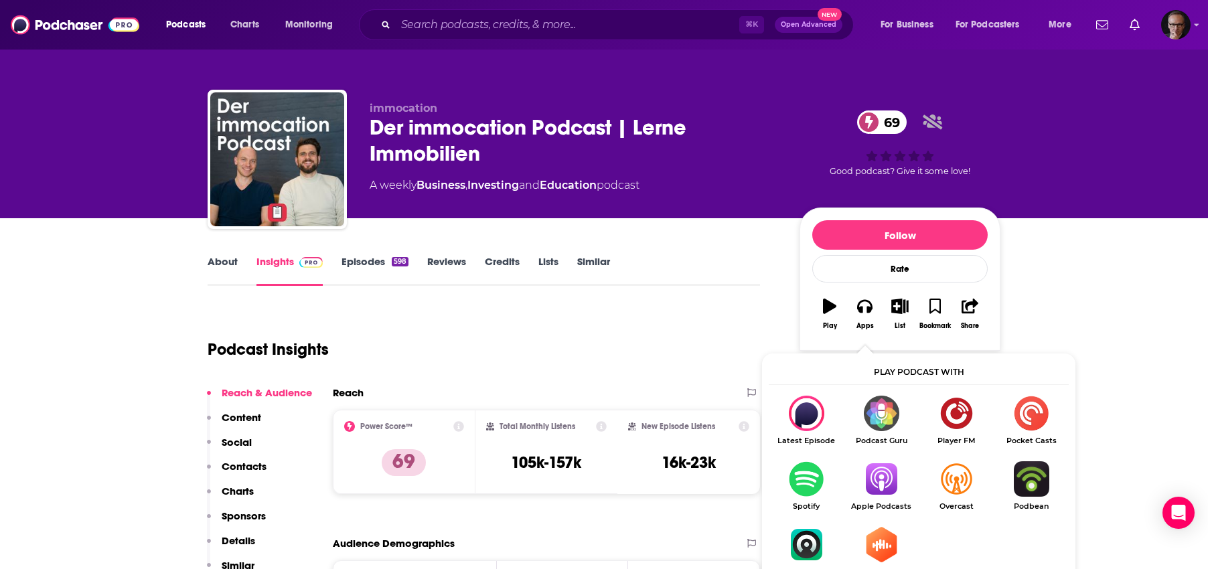
click at [880, 481] on img "Show Listen On dropdown" at bounding box center [880, 478] width 75 height 35
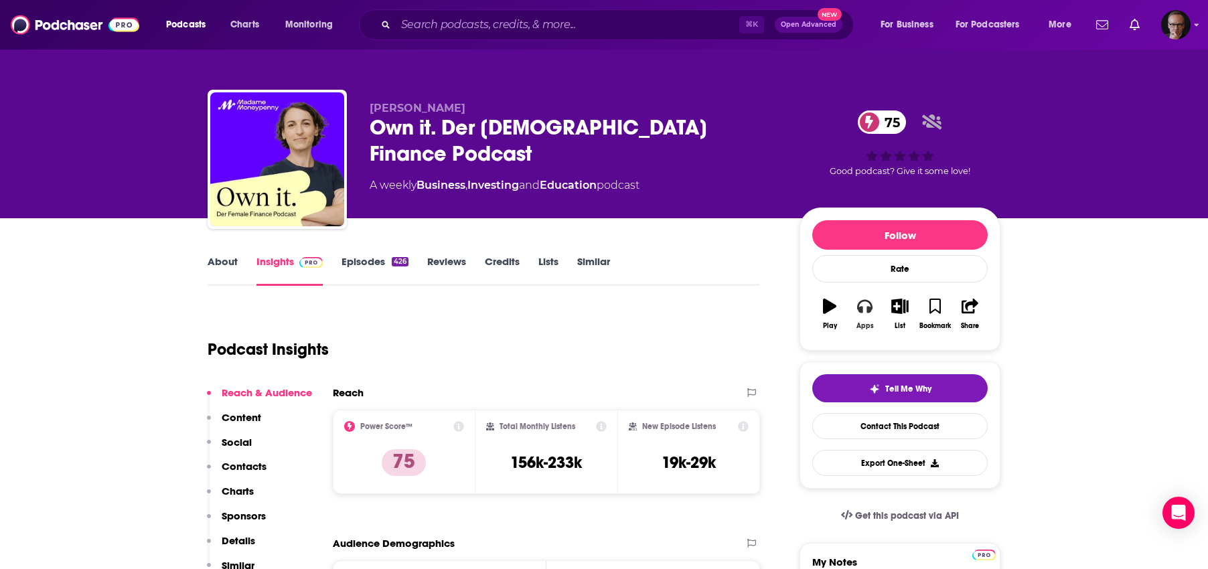
click at [870, 307] on icon "button" at bounding box center [864, 306] width 15 height 15
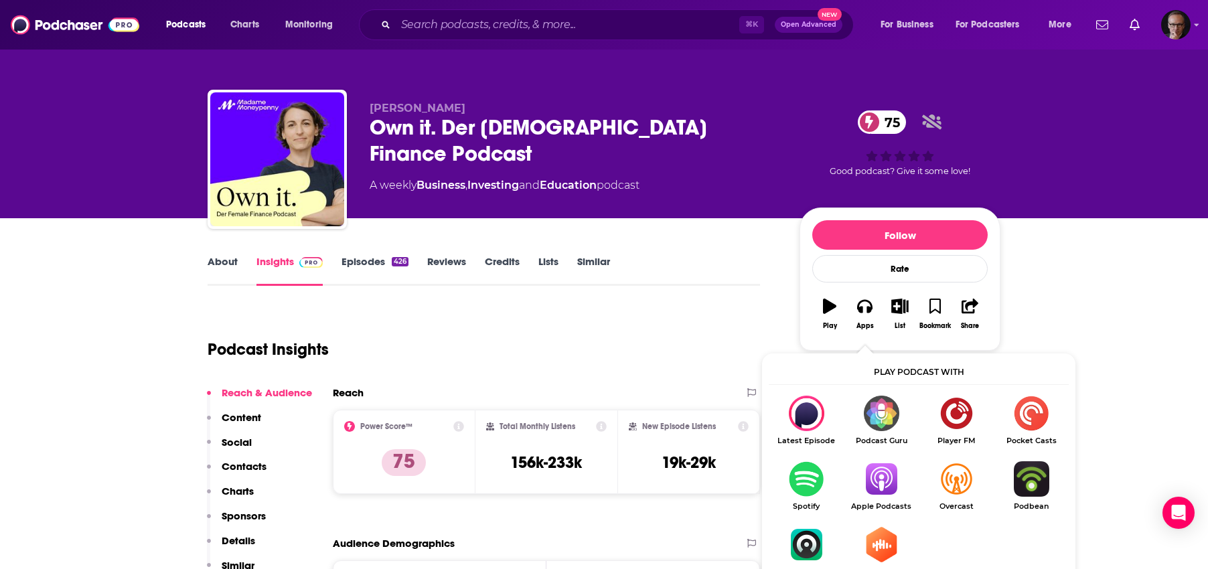
click at [887, 473] on img "Show Listen On dropdown" at bounding box center [880, 478] width 75 height 35
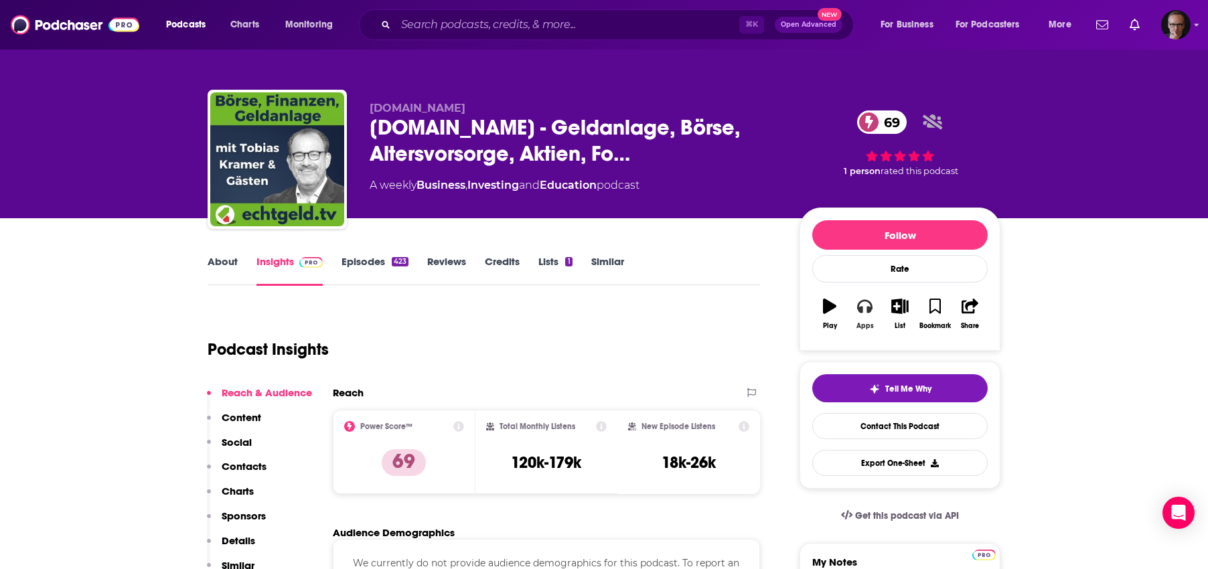
click at [862, 308] on icon "button" at bounding box center [864, 306] width 15 height 13
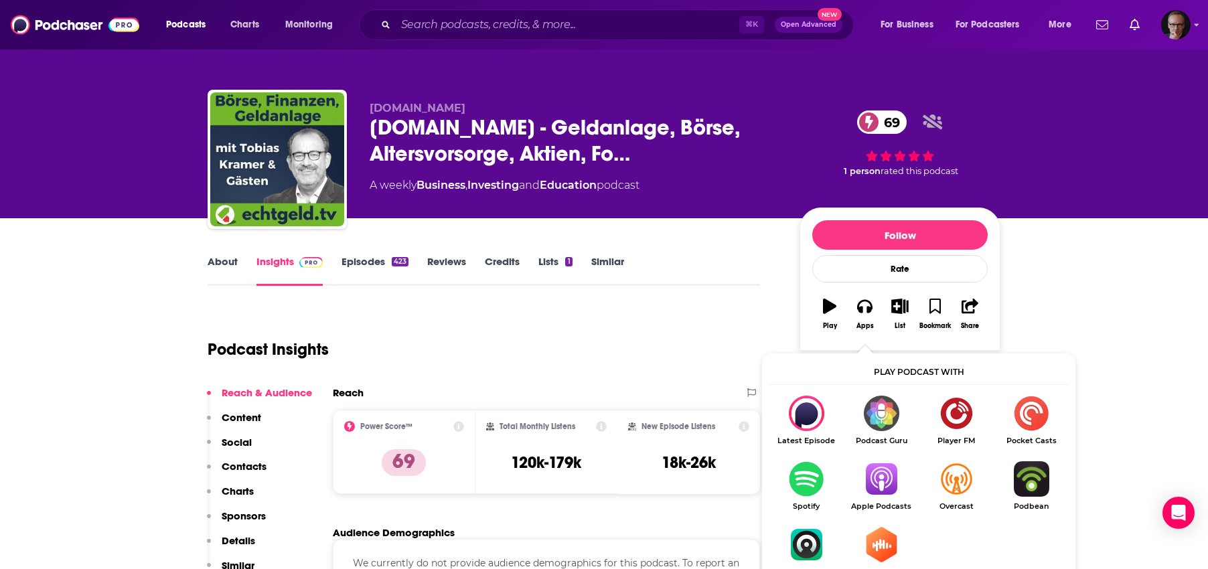
click at [888, 478] on img "Show Listen On dropdown" at bounding box center [880, 478] width 75 height 35
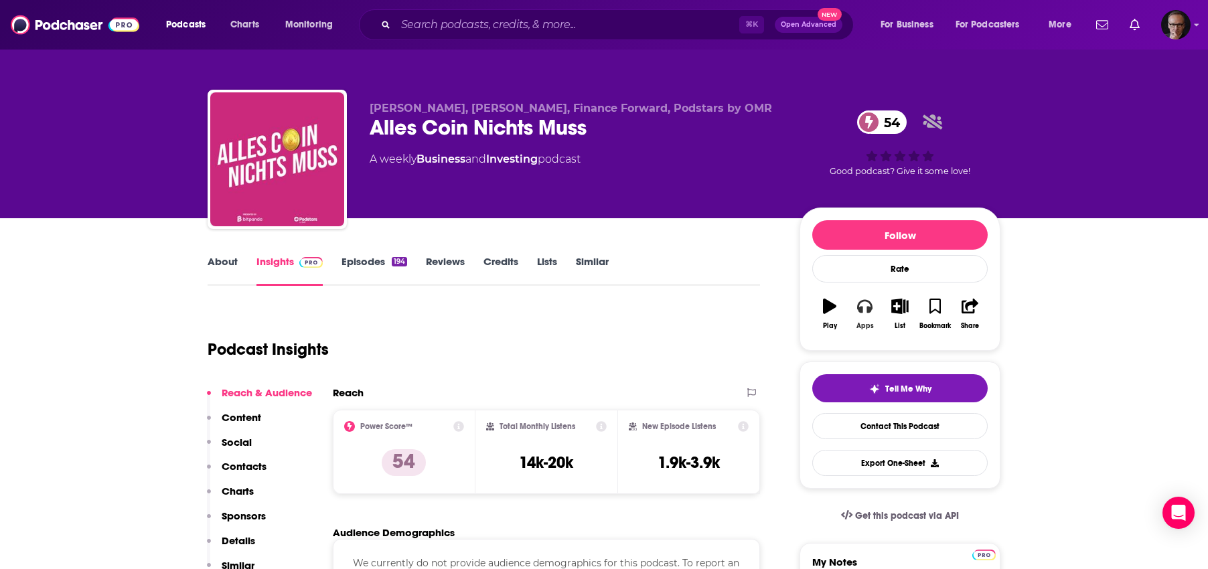
click at [868, 311] on icon "button" at bounding box center [864, 306] width 15 height 13
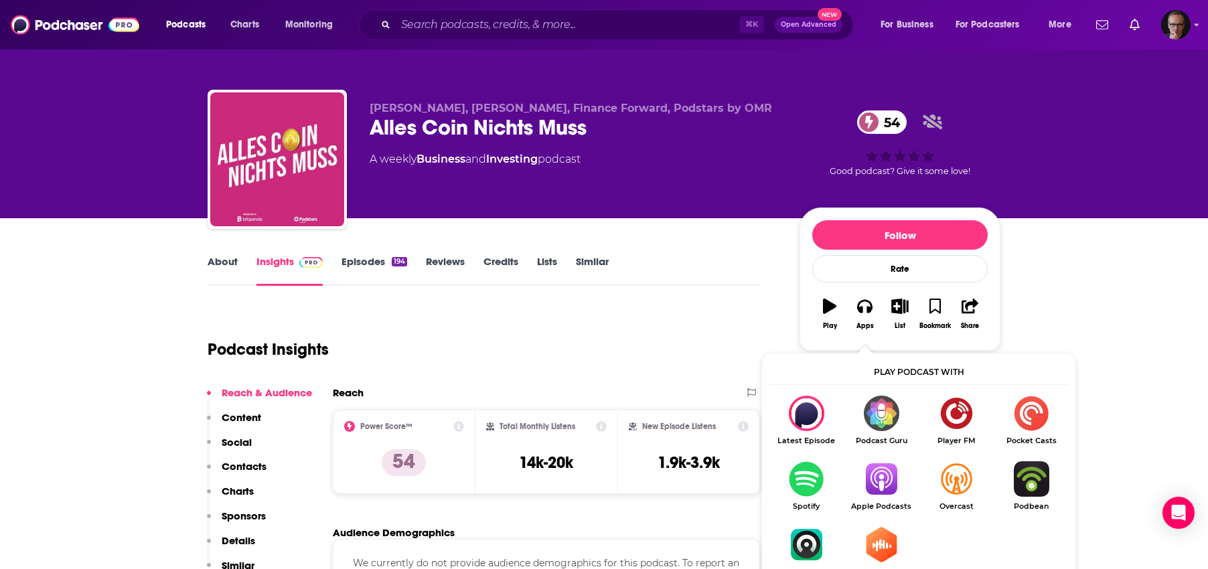
click at [880, 478] on img "Show Listen On dropdown" at bounding box center [880, 478] width 75 height 35
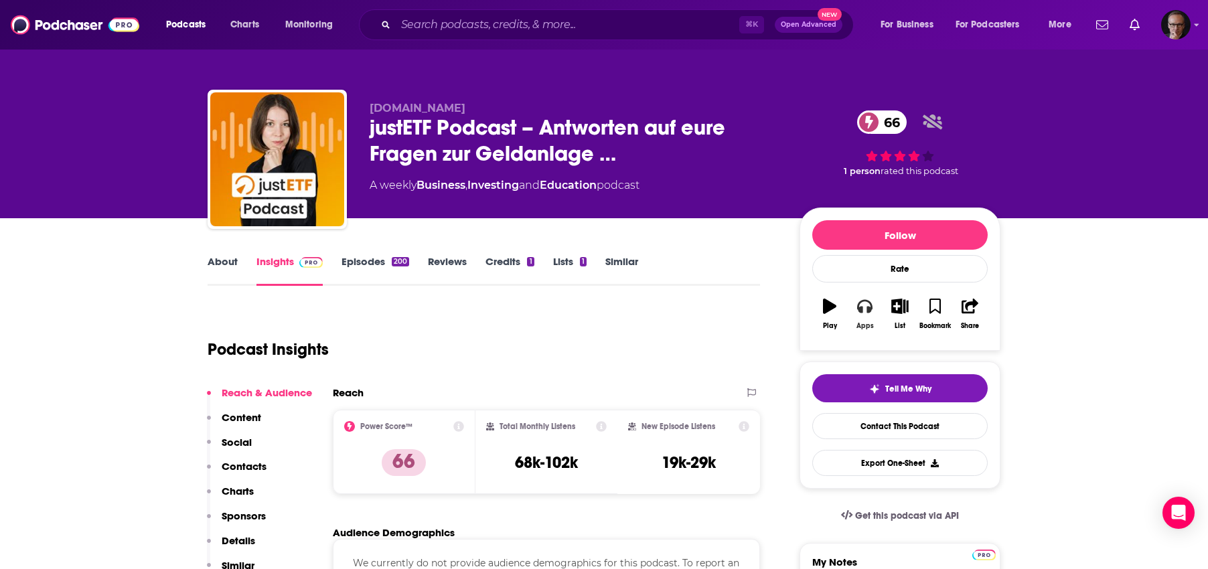
click at [866, 310] on icon "button" at bounding box center [864, 306] width 15 height 13
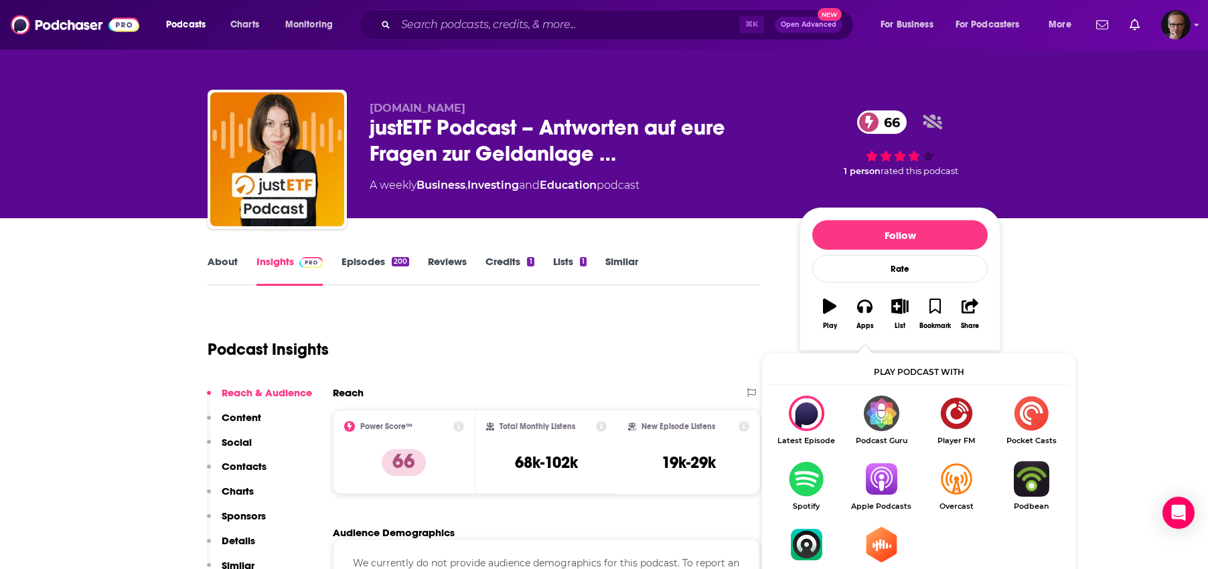
click at [879, 475] on img "Show Listen On dropdown" at bounding box center [880, 478] width 75 height 35
